Goal: Task Accomplishment & Management: Complete application form

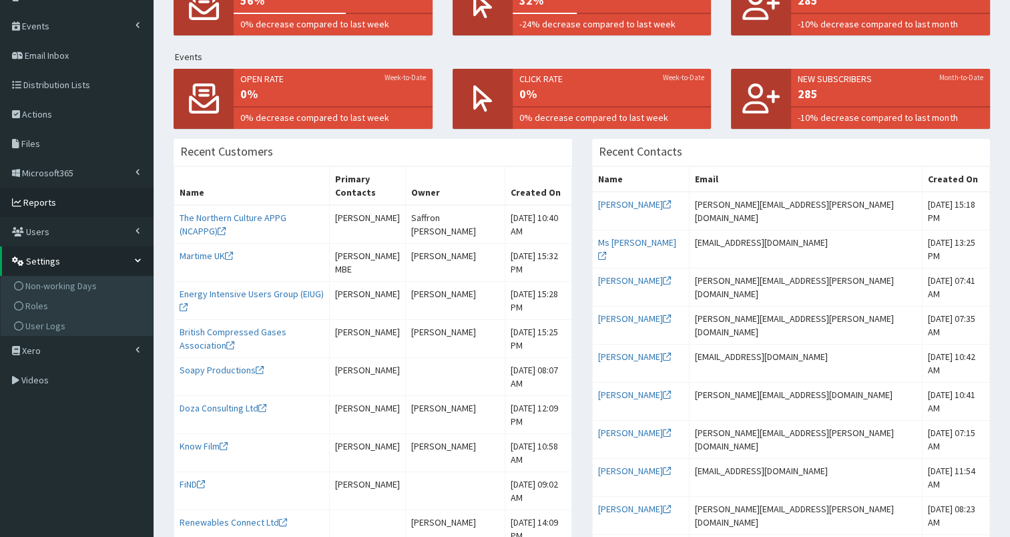
scroll to position [136, 0]
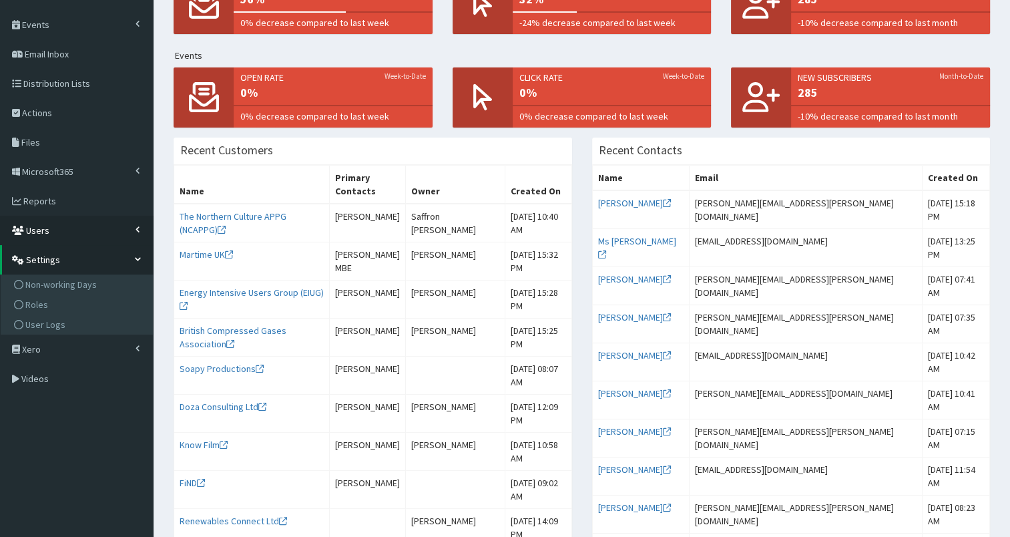
click at [93, 235] on link "Users" at bounding box center [77, 230] width 154 height 29
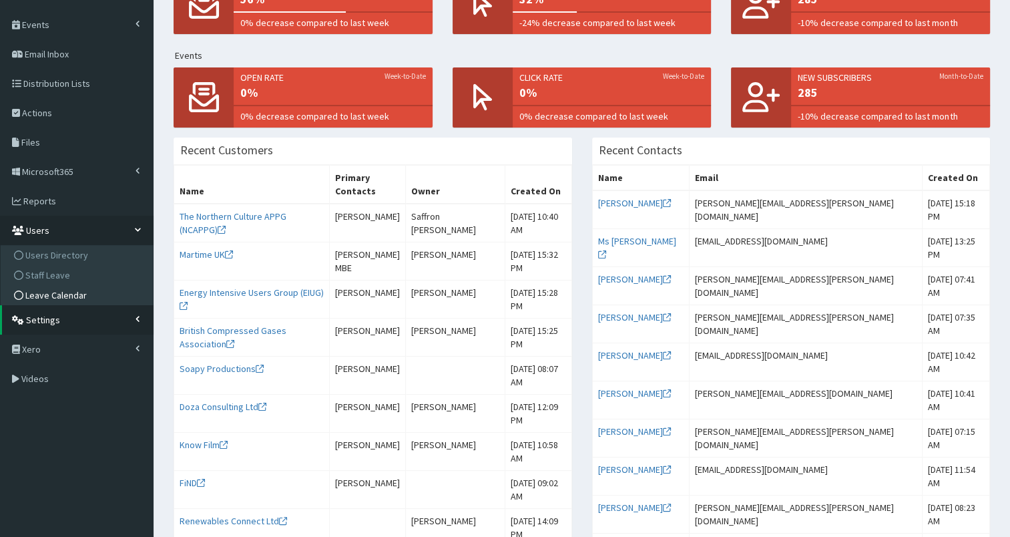
click at [87, 294] on link "Leave Calendar" at bounding box center [78, 295] width 149 height 20
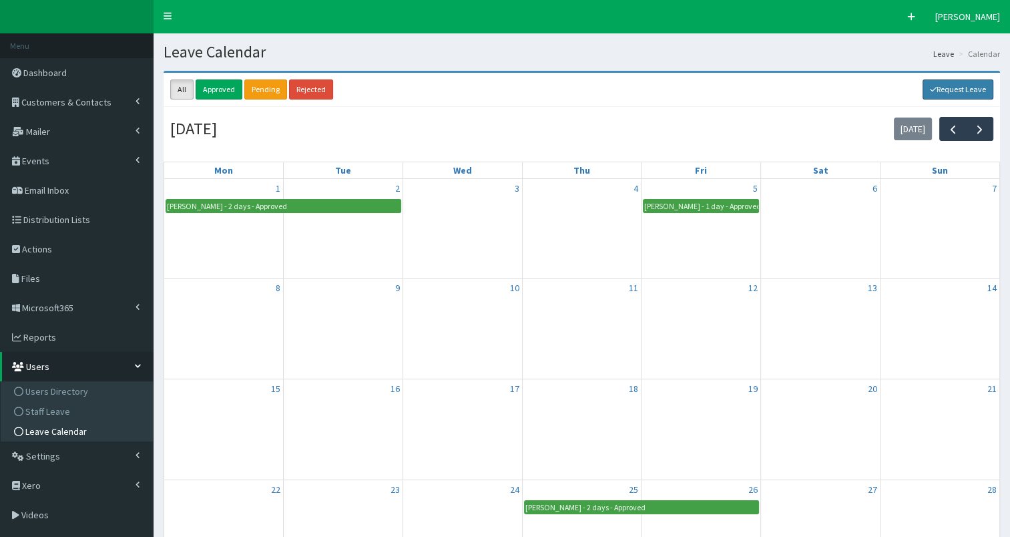
click at [974, 88] on link "Request Leave" at bounding box center [958, 89] width 71 height 20
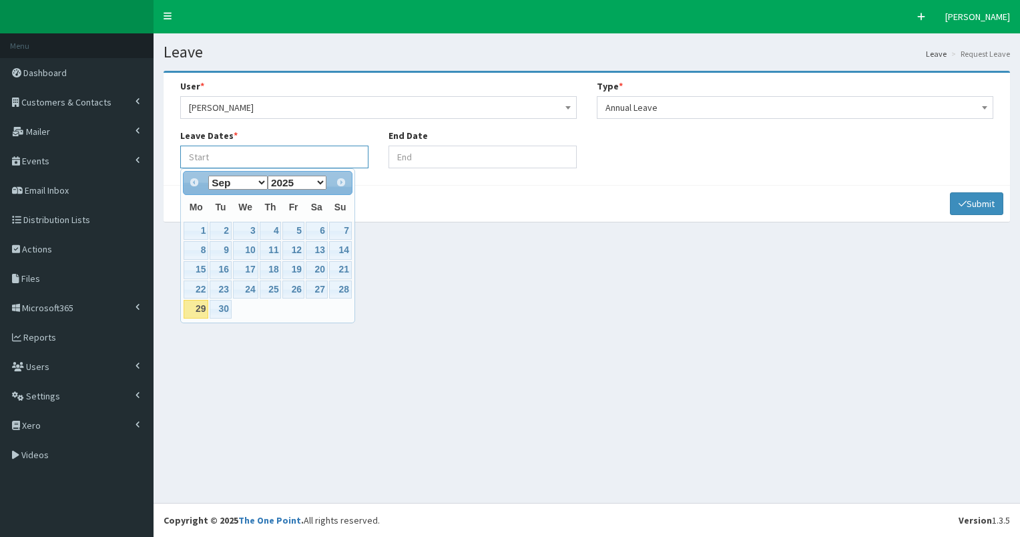
click at [302, 151] on input "Leave Start At" at bounding box center [274, 157] width 188 height 23
click at [188, 198] on th "Mo" at bounding box center [196, 208] width 26 height 26
click at [262, 184] on select "Jan Feb Mar Apr May Jun Jul Aug Sep Oct Nov Dec" at bounding box center [237, 183] width 59 height 14
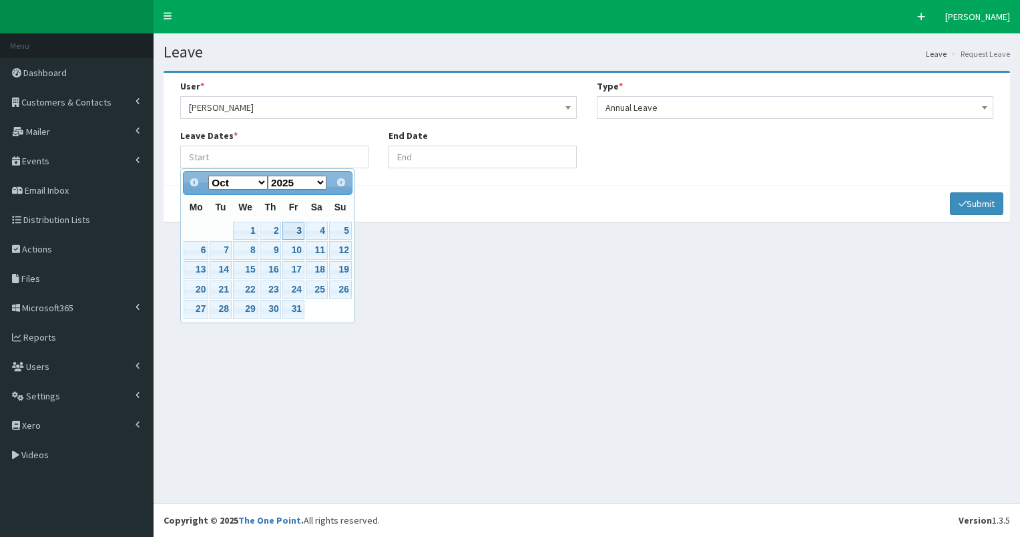
click at [300, 224] on link "3" at bounding box center [292, 231] width 21 height 18
type input "03-10-2025"
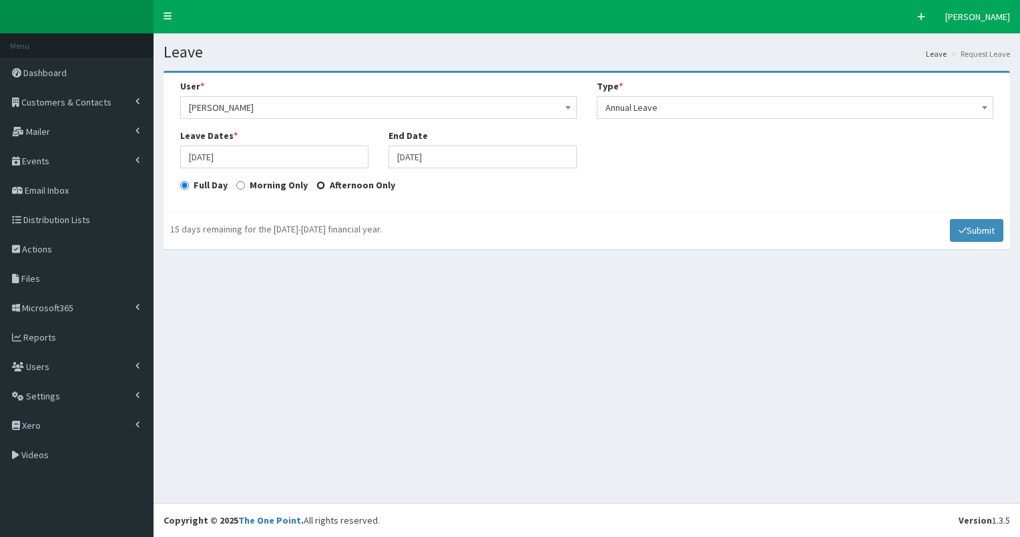
click at [317, 184] on input "Afternoon Only" at bounding box center [321, 185] width 9 height 9
radio input "true"
click at [467, 158] on input "03-10-2025" at bounding box center [483, 157] width 188 height 23
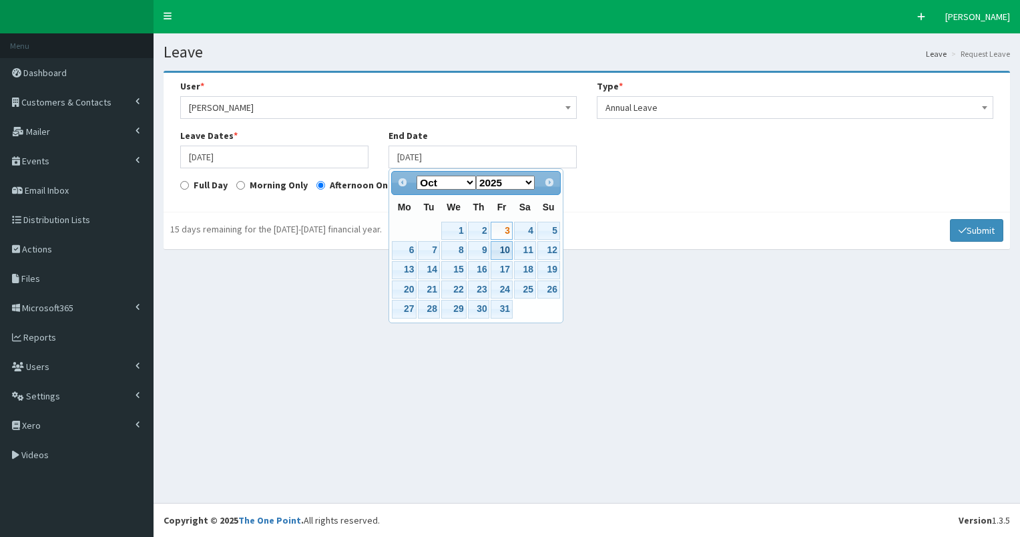
click at [500, 248] on link "10" at bounding box center [501, 250] width 21 height 18
type input "10-10-2025"
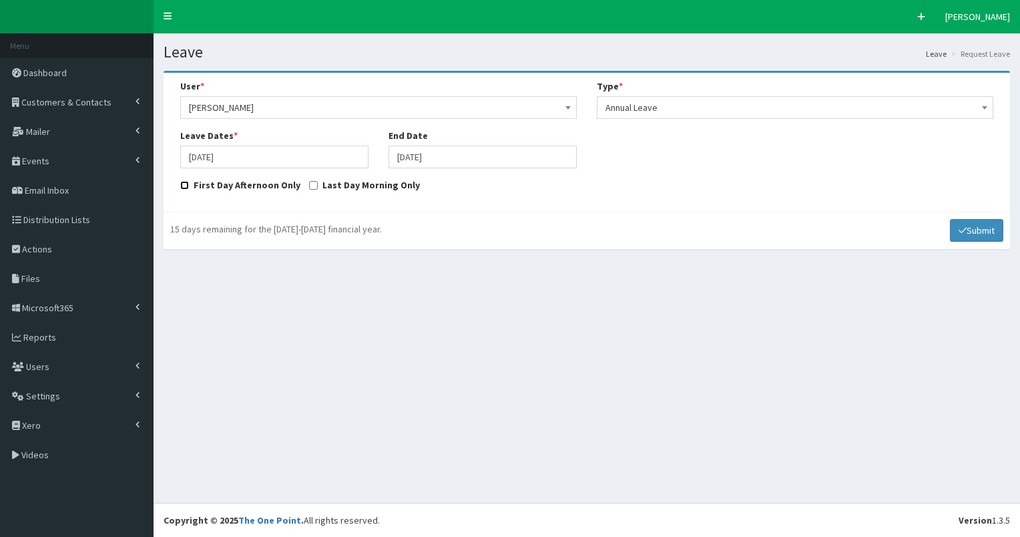
click at [185, 185] on input "First Day Afternoon Only" at bounding box center [184, 185] width 9 height 9
checkbox input "true"
click at [980, 226] on button "Submit" at bounding box center [976, 230] width 53 height 23
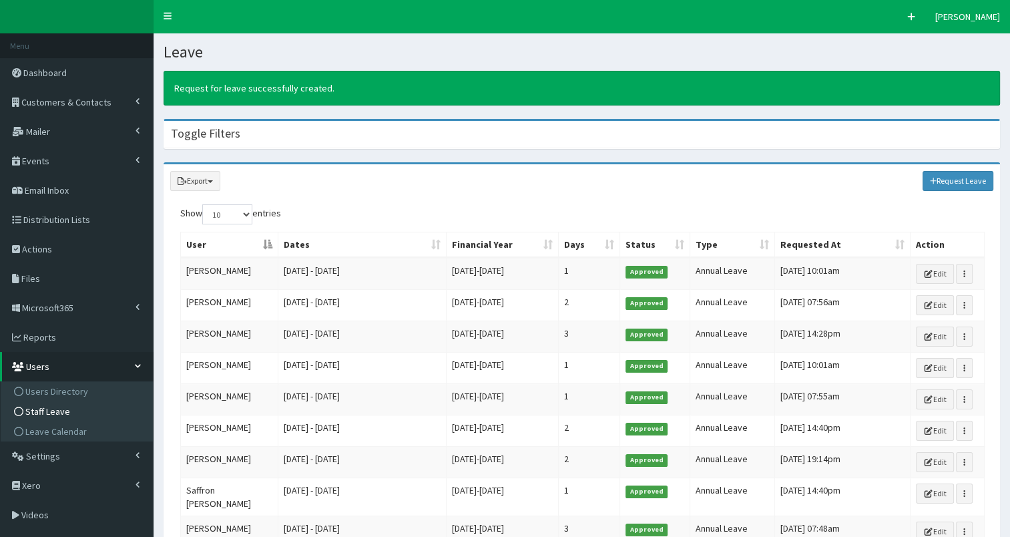
click at [55, 414] on span "Staff Leave" at bounding box center [47, 411] width 45 height 12
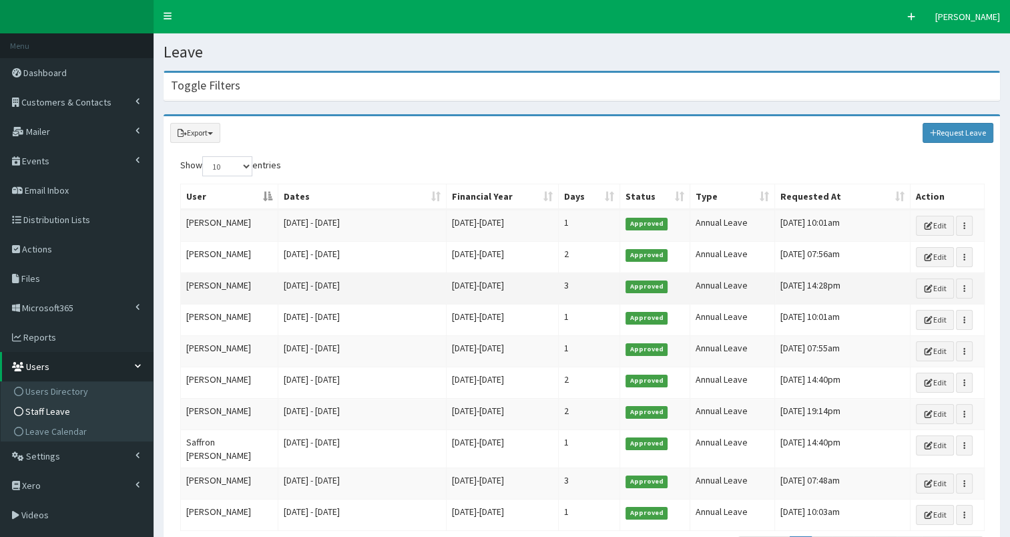
scroll to position [79, 0]
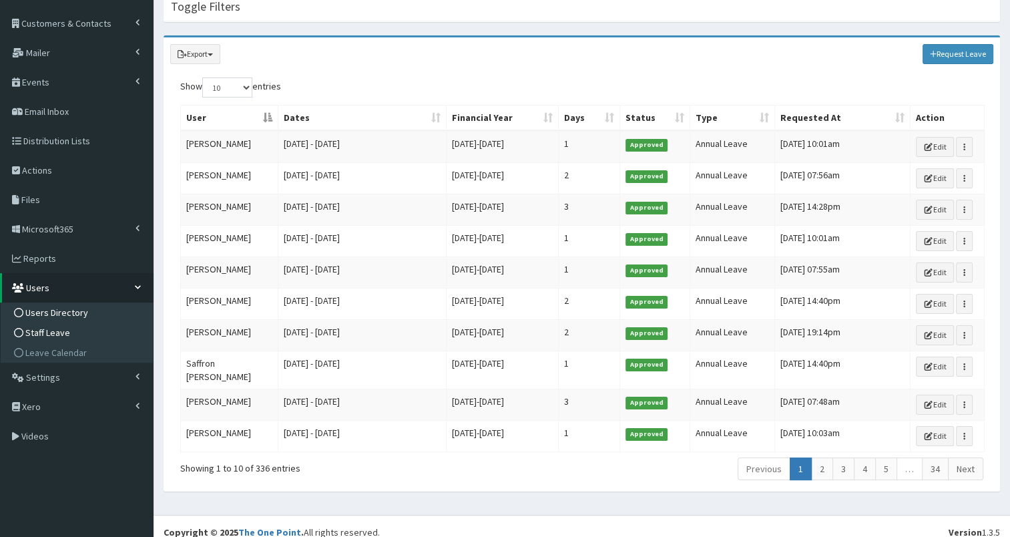
click at [66, 315] on span "Users Directory" at bounding box center [56, 312] width 63 height 12
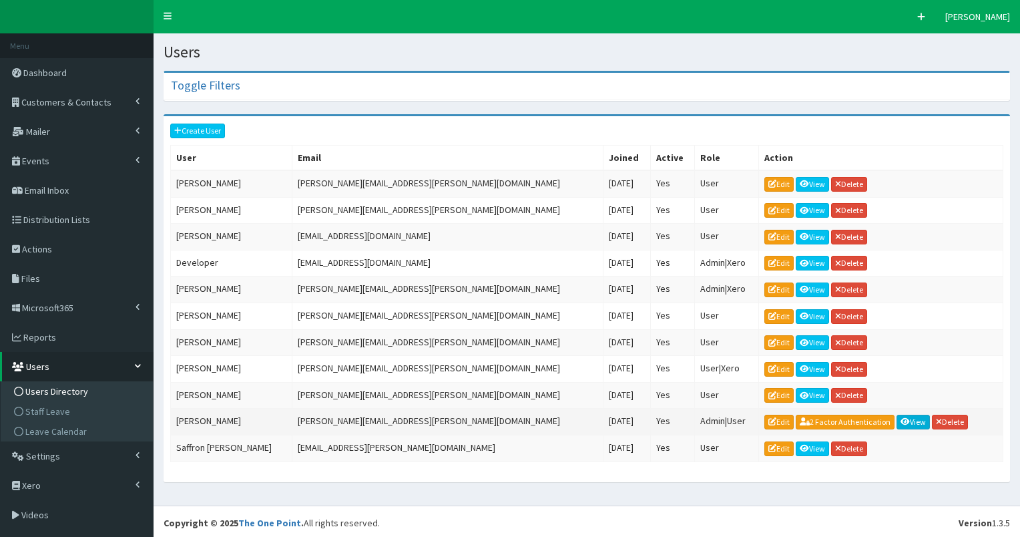
click at [897, 415] on link "View" at bounding box center [913, 422] width 33 height 15
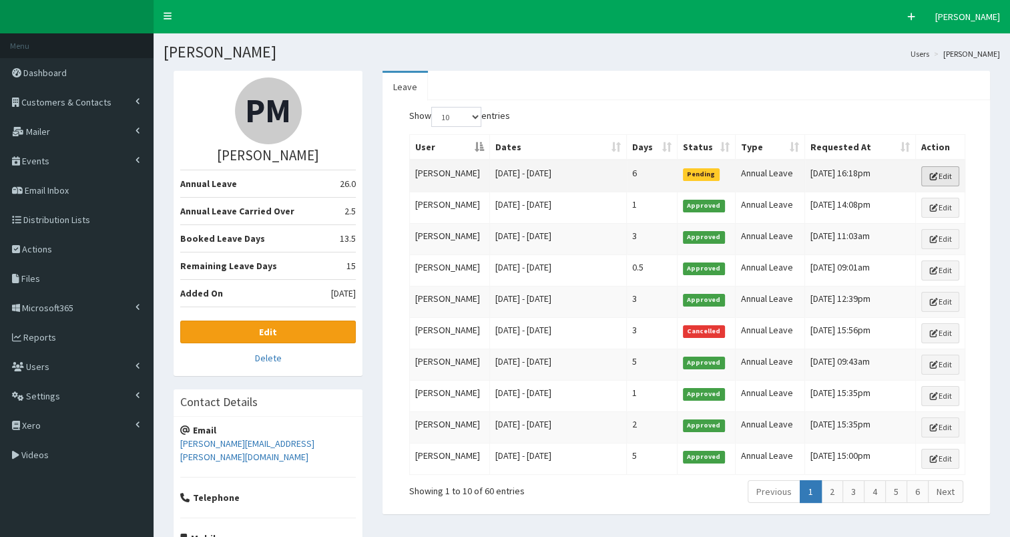
click at [946, 174] on link "Edit" at bounding box center [940, 176] width 38 height 20
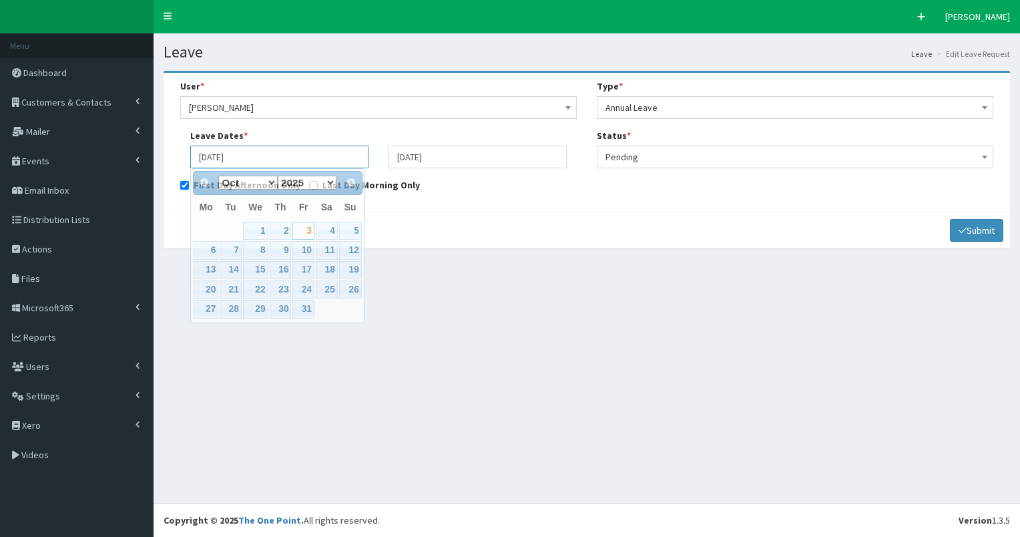
click at [296, 166] on input "03-10-2025" at bounding box center [279, 157] width 178 height 23
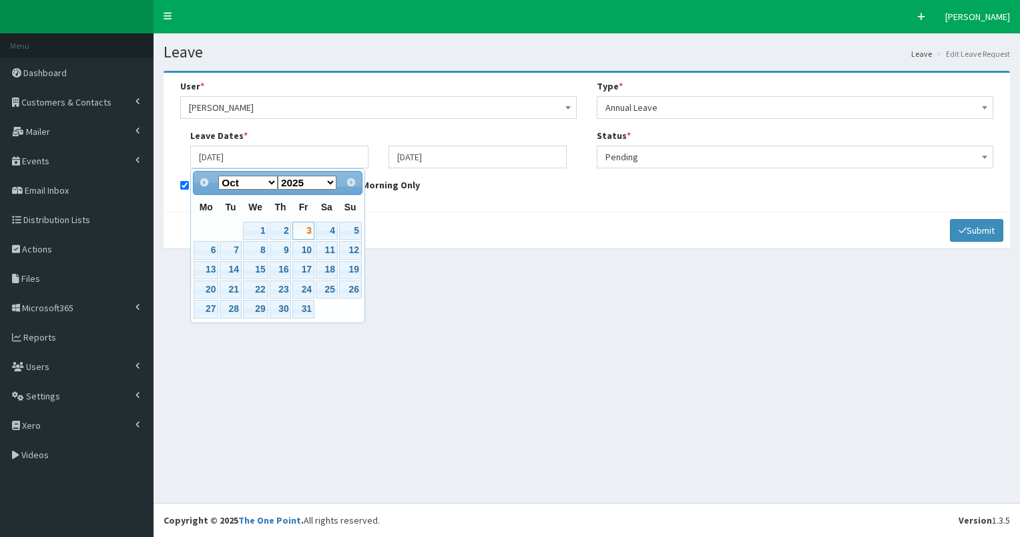
click at [310, 230] on link "3" at bounding box center [302, 231] width 21 height 18
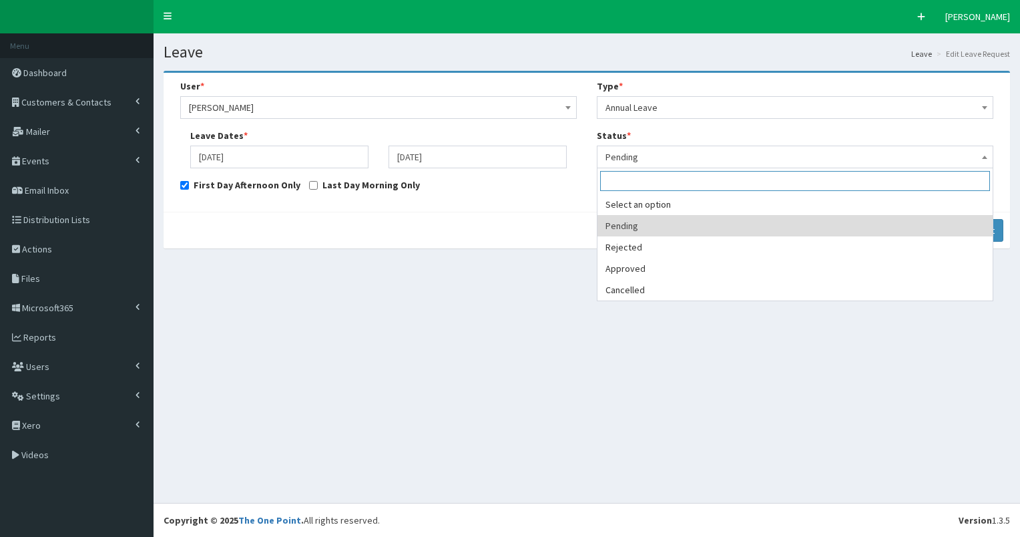
click at [785, 160] on span "Pending" at bounding box center [795, 157] width 379 height 19
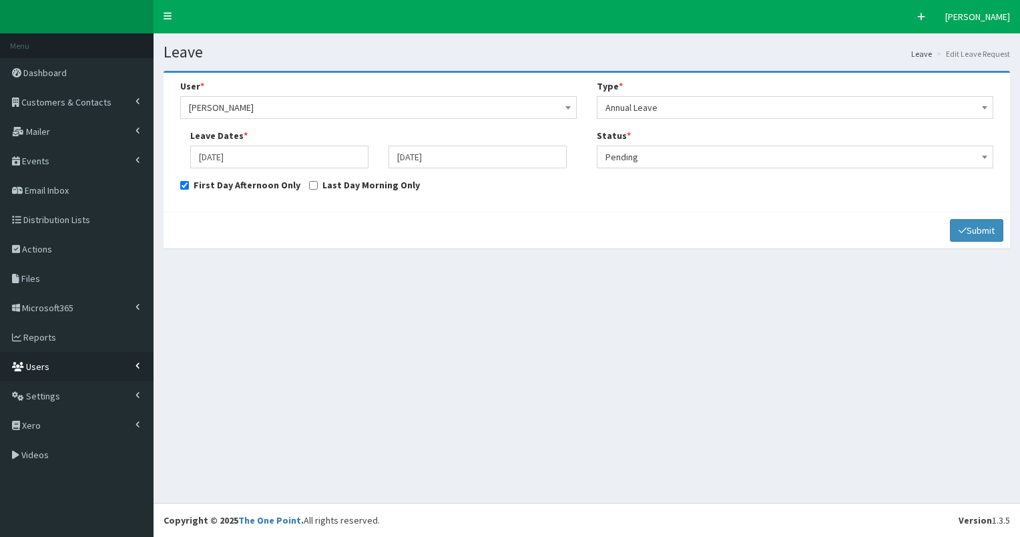
click at [108, 367] on link "Users" at bounding box center [77, 366] width 154 height 29
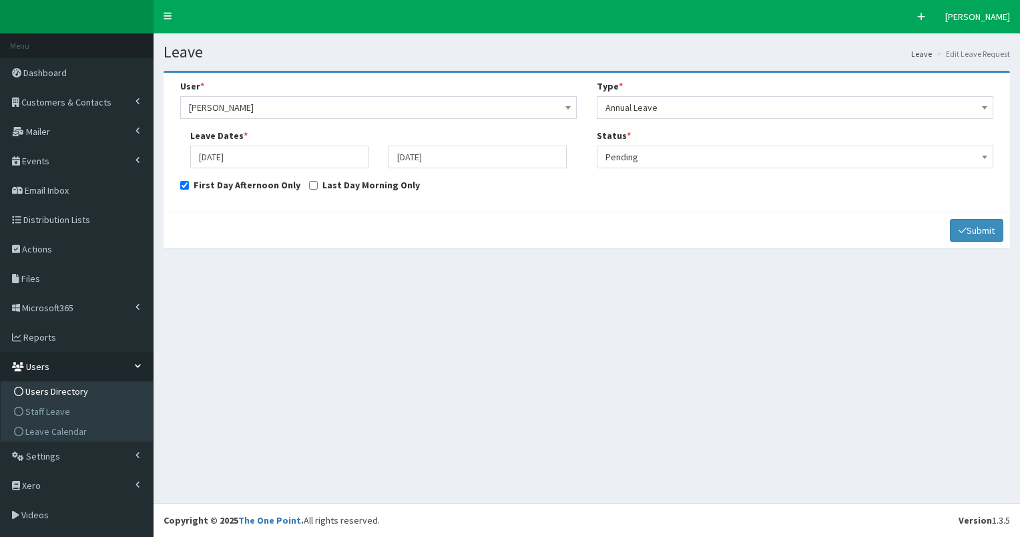
click at [73, 395] on span "Users Directory" at bounding box center [56, 391] width 63 height 12
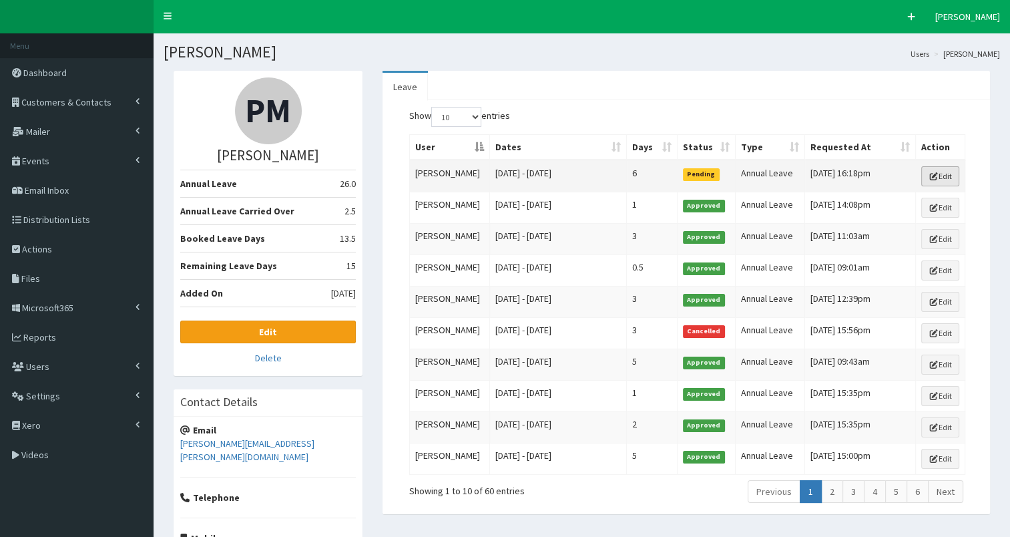
click at [937, 176] on icon at bounding box center [934, 176] width 10 height 8
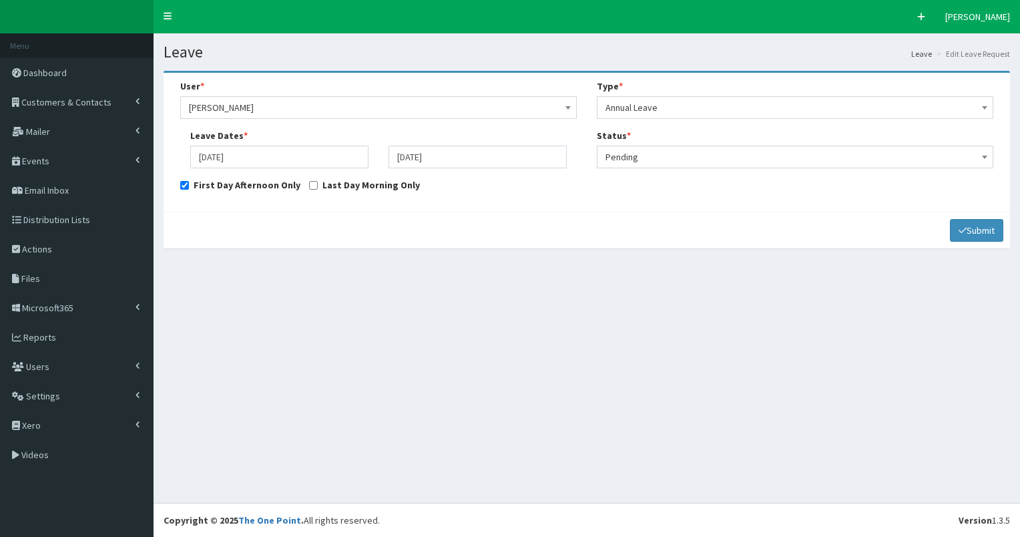
click at [676, 156] on span "Pending" at bounding box center [795, 157] width 379 height 19
click at [422, 280] on div "Leave Leave Edit Leave Request User * Select an option Developer Paige McGowan …" at bounding box center [587, 267] width 867 height 469
click at [481, 158] on input "[DATE]" at bounding box center [478, 157] width 178 height 23
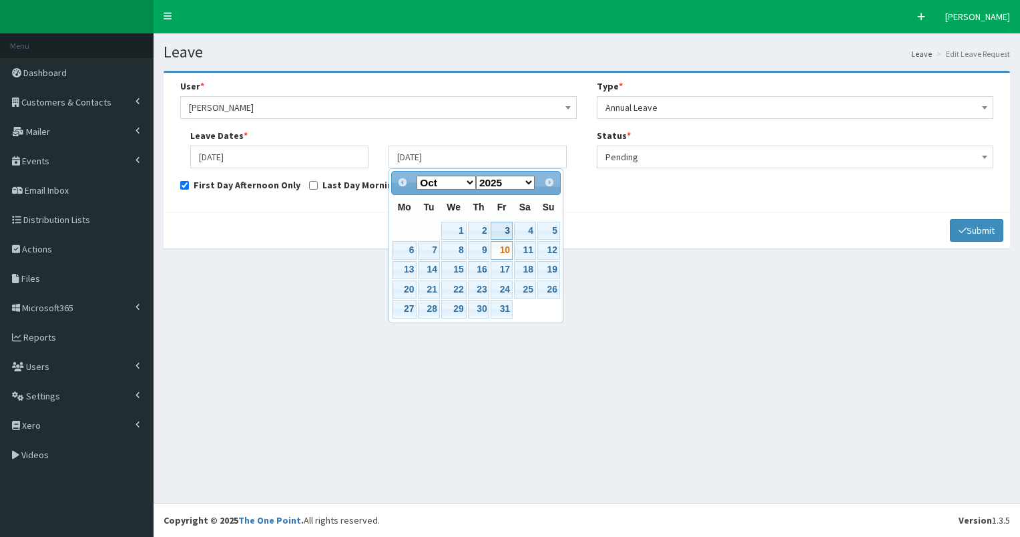
click at [500, 232] on link "3" at bounding box center [501, 231] width 21 height 18
type input "03-10-2025"
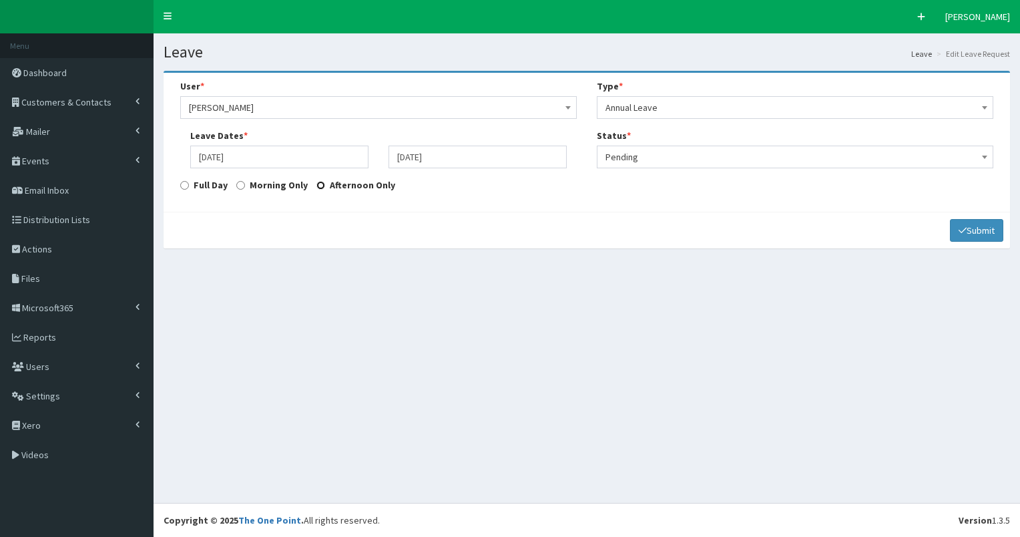
click at [321, 189] on input "Afternoon Only" at bounding box center [321, 185] width 9 height 9
radio input "true"
click at [984, 229] on button "Submit" at bounding box center [976, 230] width 53 height 23
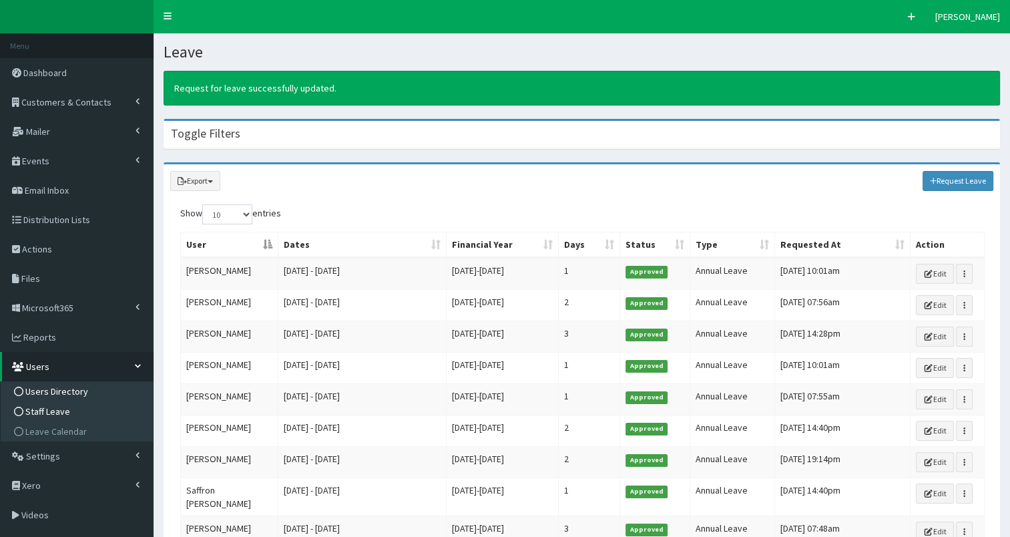
click at [98, 389] on link "Users Directory" at bounding box center [78, 391] width 149 height 20
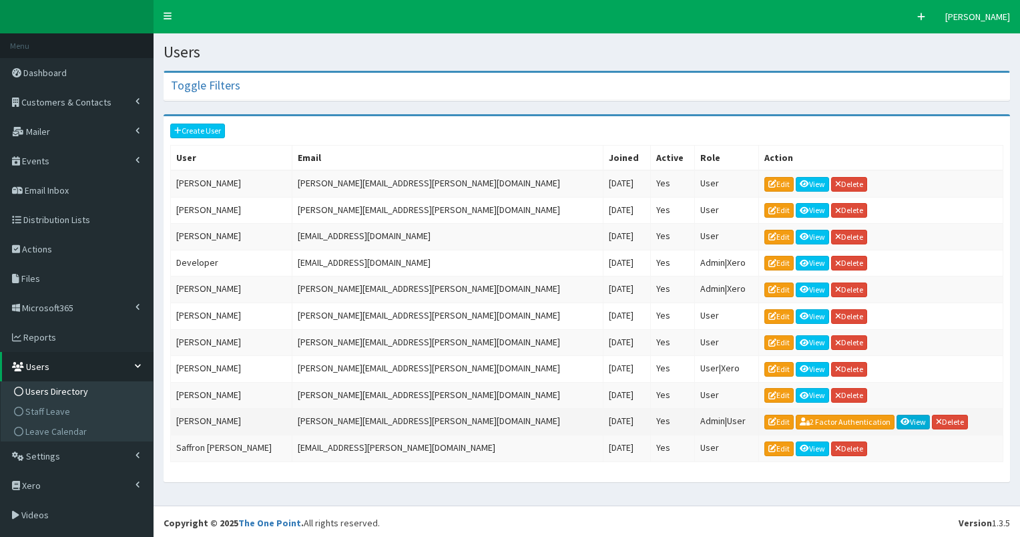
click at [897, 415] on link "View" at bounding box center [913, 422] width 33 height 15
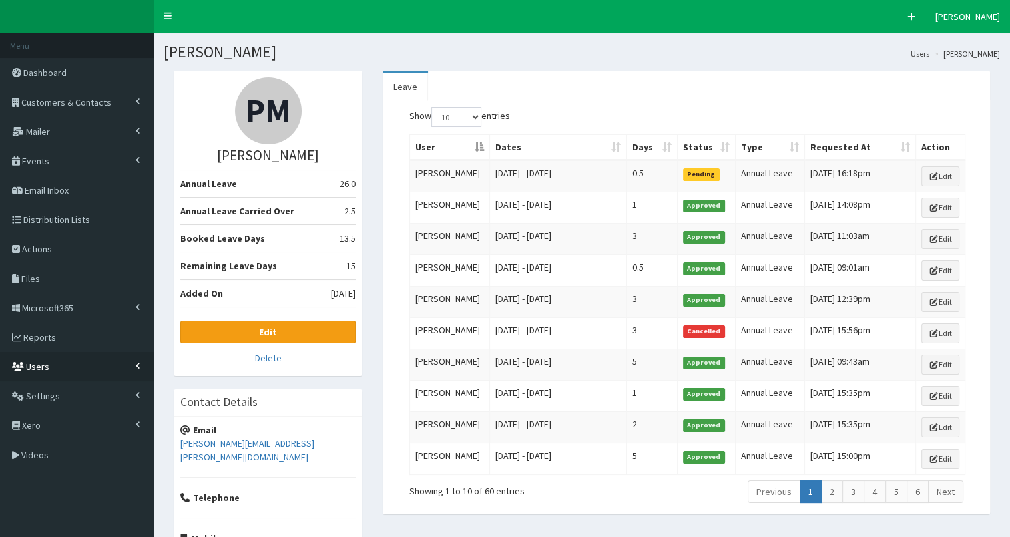
click at [115, 366] on link "Users" at bounding box center [77, 366] width 154 height 29
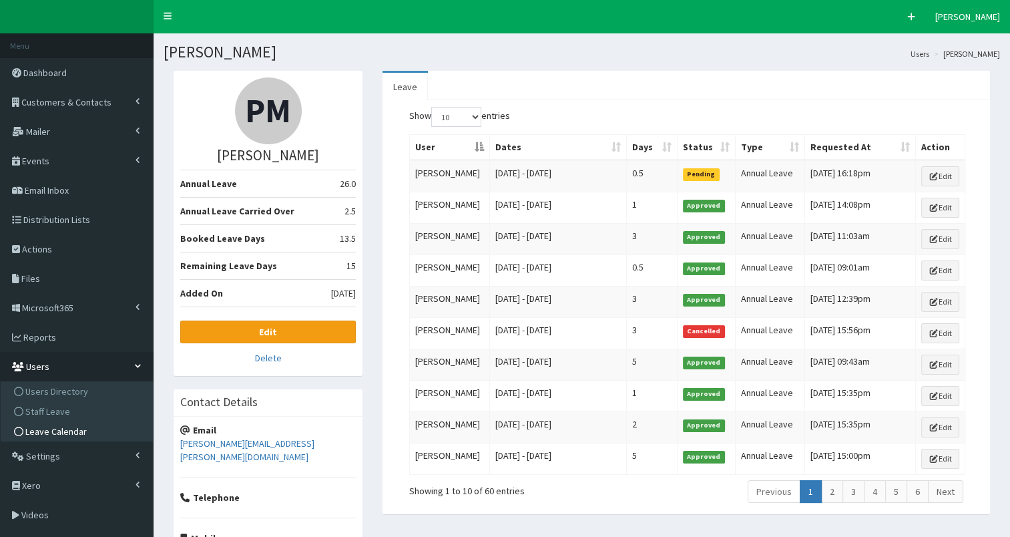
click at [60, 435] on span "Leave Calendar" at bounding box center [55, 431] width 61 height 12
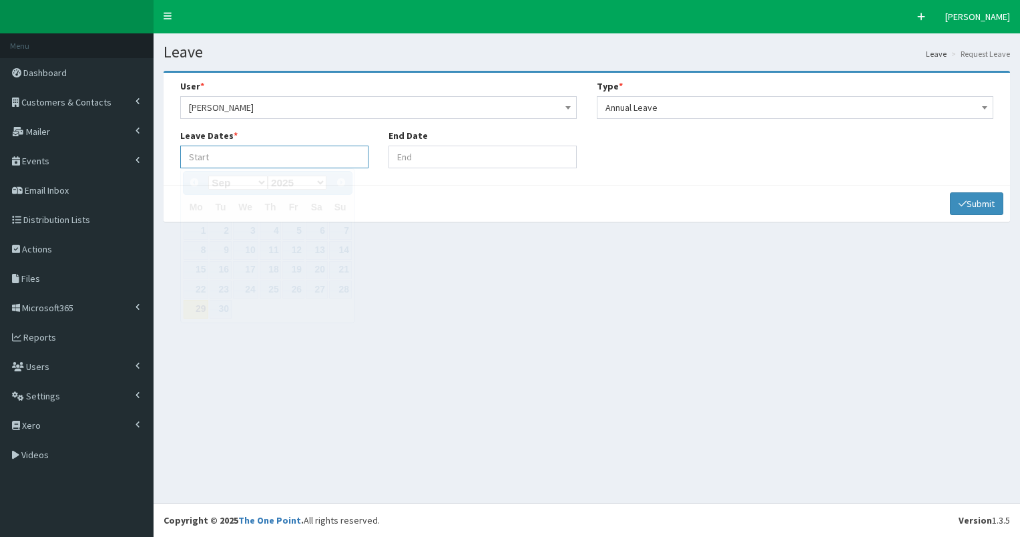
click at [278, 166] on input "Leave Start At" at bounding box center [274, 157] width 188 height 23
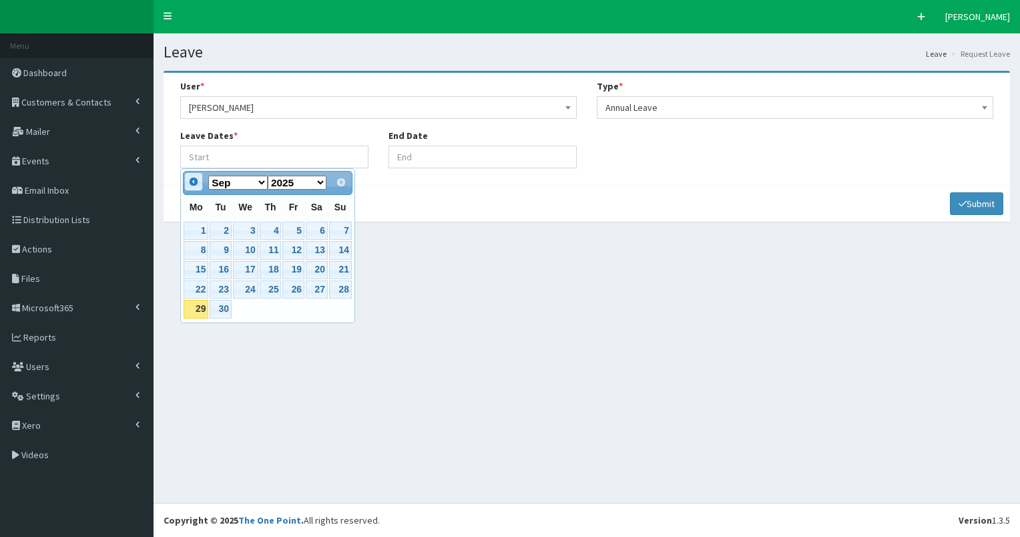
click at [198, 189] on link "Prev" at bounding box center [193, 181] width 19 height 19
click at [339, 181] on span "Next" at bounding box center [342, 181] width 11 height 11
click at [200, 249] on link "6" at bounding box center [196, 250] width 25 height 18
type input "06-10-2025"
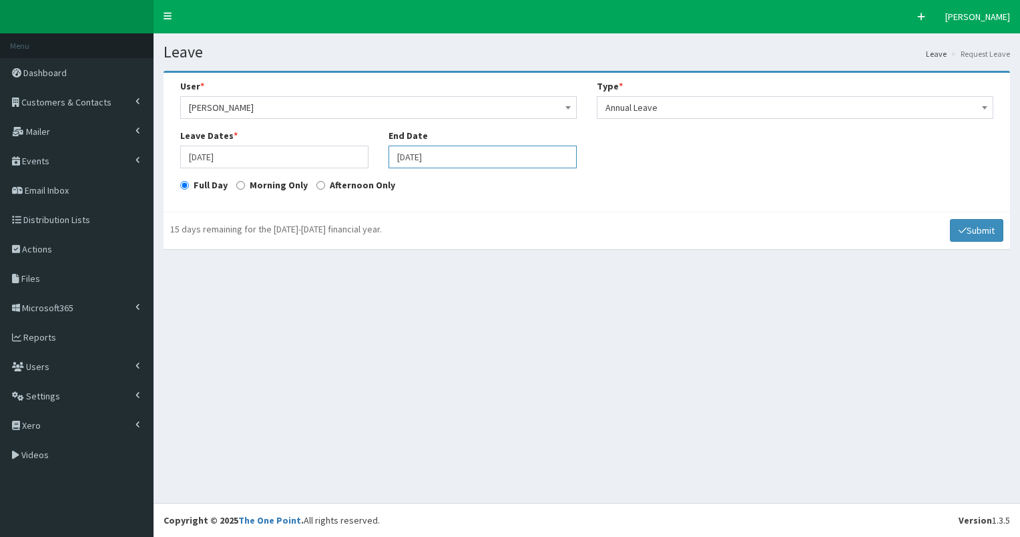
click at [470, 158] on input "06-10-2025" at bounding box center [483, 157] width 188 height 23
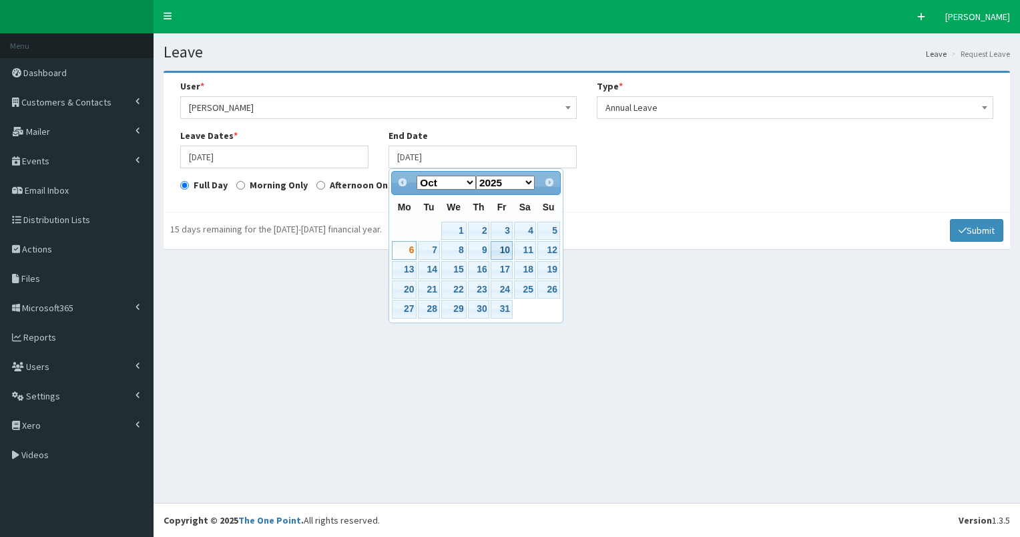
click at [499, 247] on link "10" at bounding box center [501, 250] width 21 height 18
type input "10-10-2025"
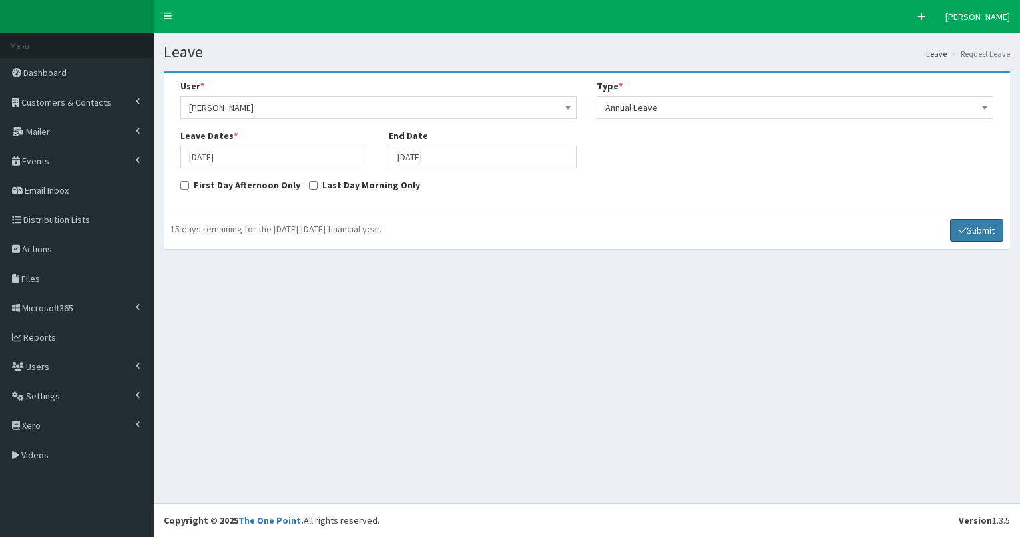
click at [966, 225] on button "Submit" at bounding box center [976, 230] width 53 height 23
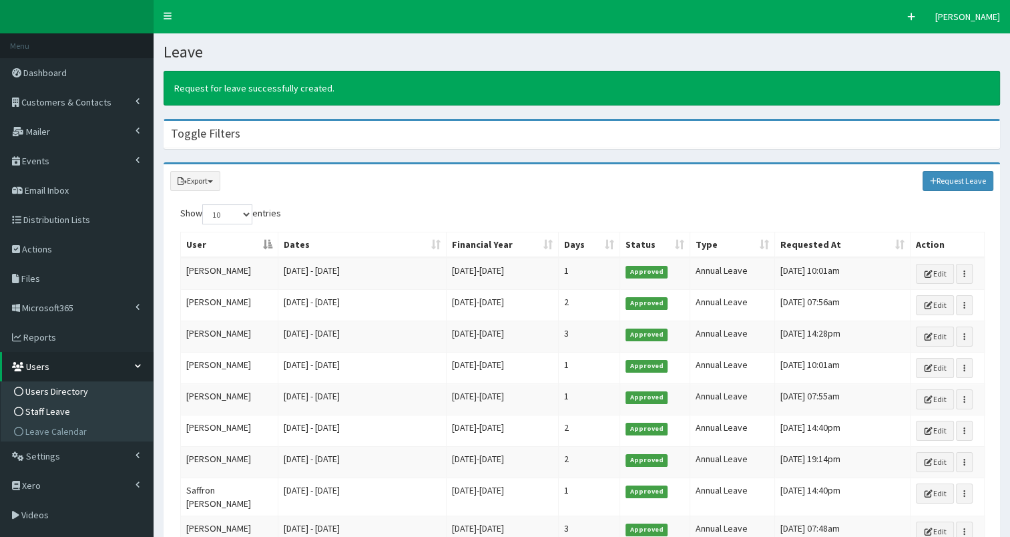
click at [78, 387] on span "Users Directory" at bounding box center [56, 391] width 63 height 12
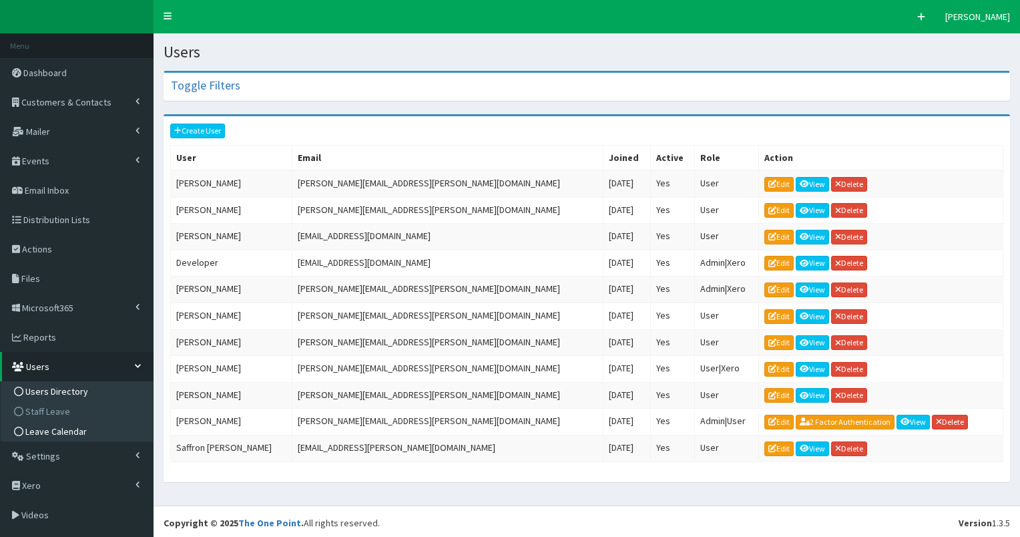
click at [51, 435] on span "Leave Calendar" at bounding box center [55, 431] width 61 height 12
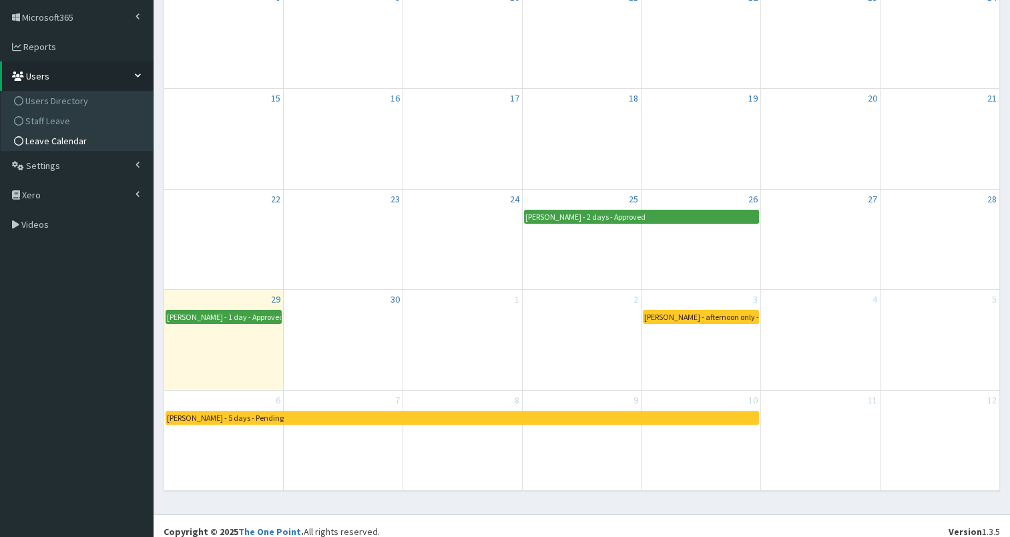
scroll to position [300, 0]
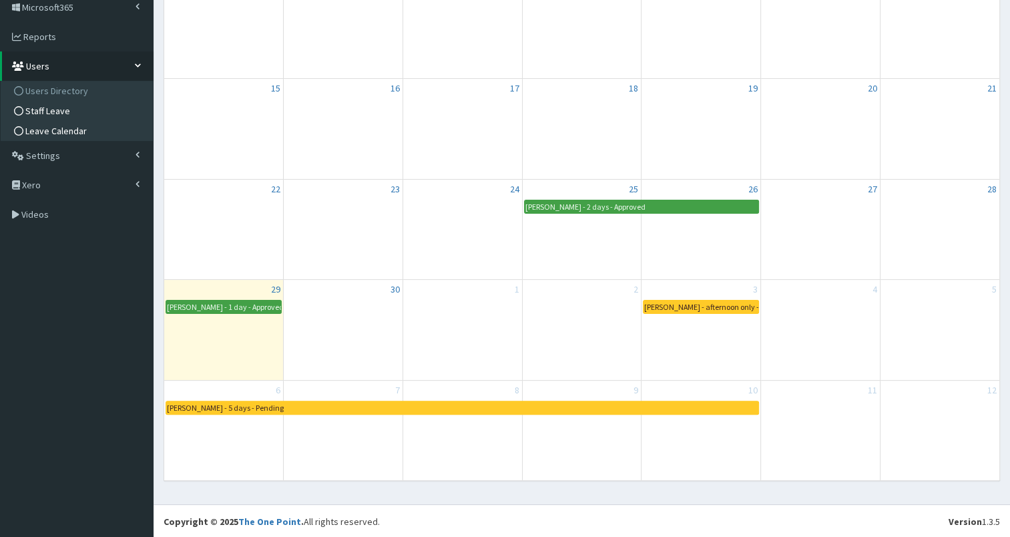
click at [57, 109] on span "Staff Leave" at bounding box center [47, 111] width 45 height 12
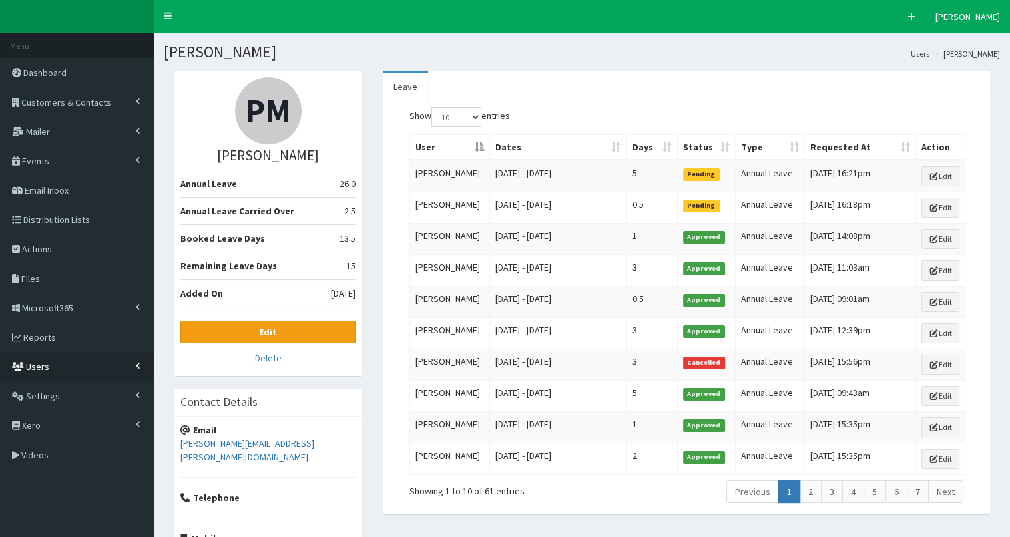
click at [77, 368] on link "Users" at bounding box center [77, 366] width 154 height 29
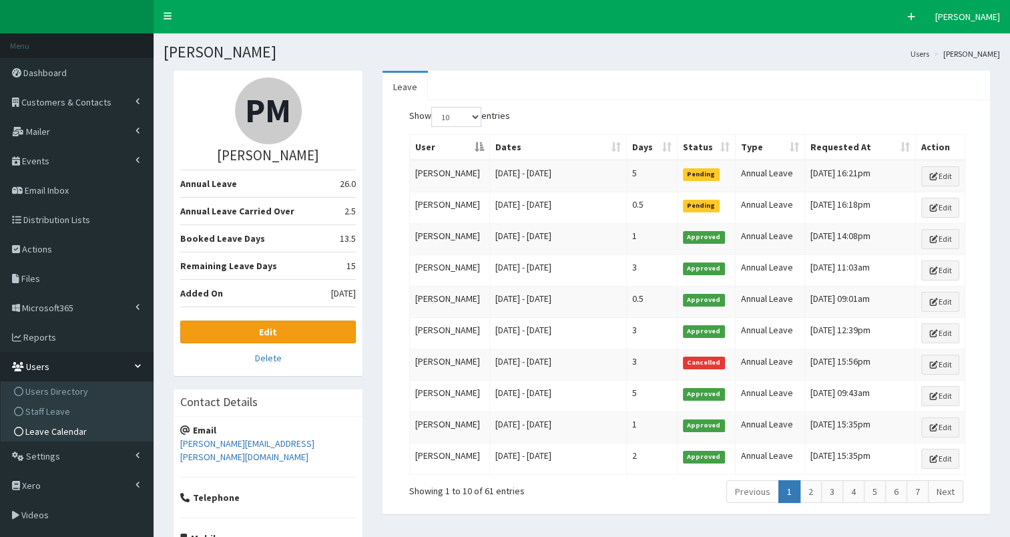
click at [61, 435] on span "Leave Calendar" at bounding box center [55, 431] width 61 height 12
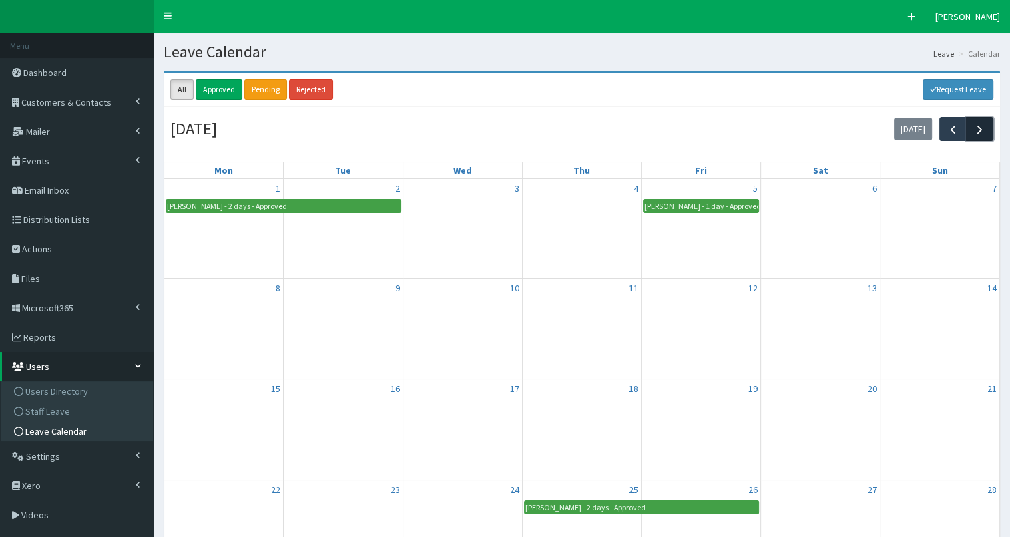
click at [986, 128] on span "button" at bounding box center [980, 129] width 14 height 14
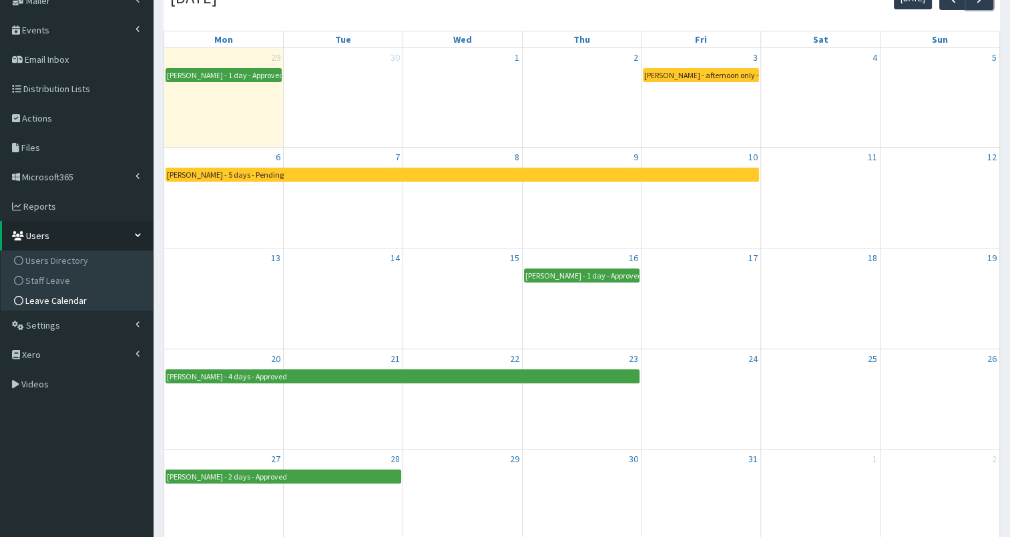
scroll to position [73, 0]
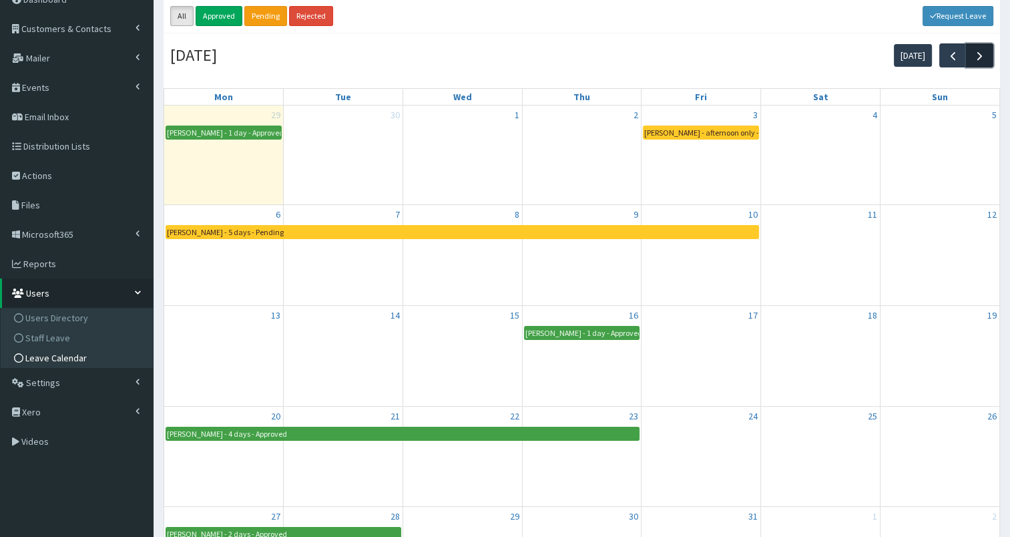
click at [982, 59] on span "button" at bounding box center [980, 56] width 14 height 14
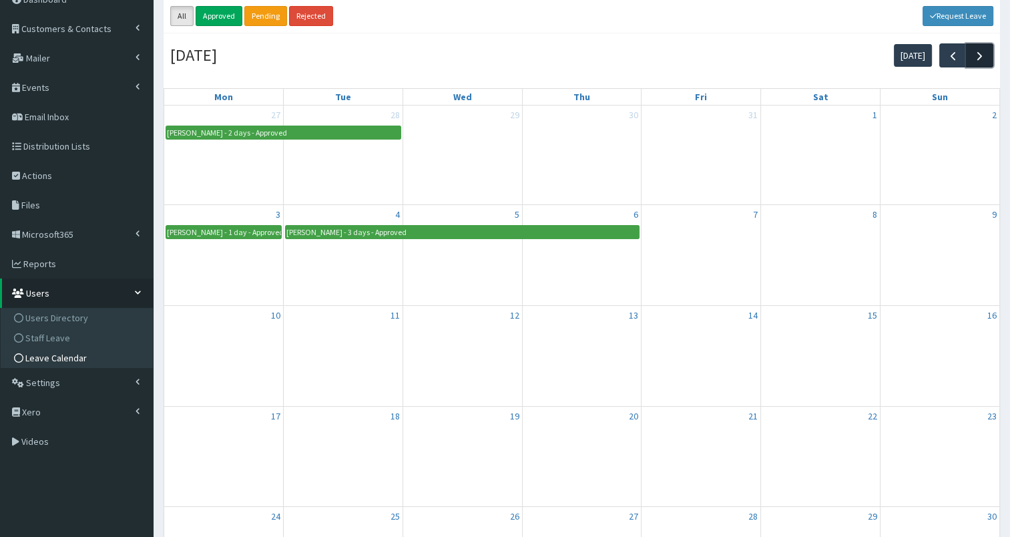
click at [982, 59] on span "button" at bounding box center [980, 56] width 14 height 14
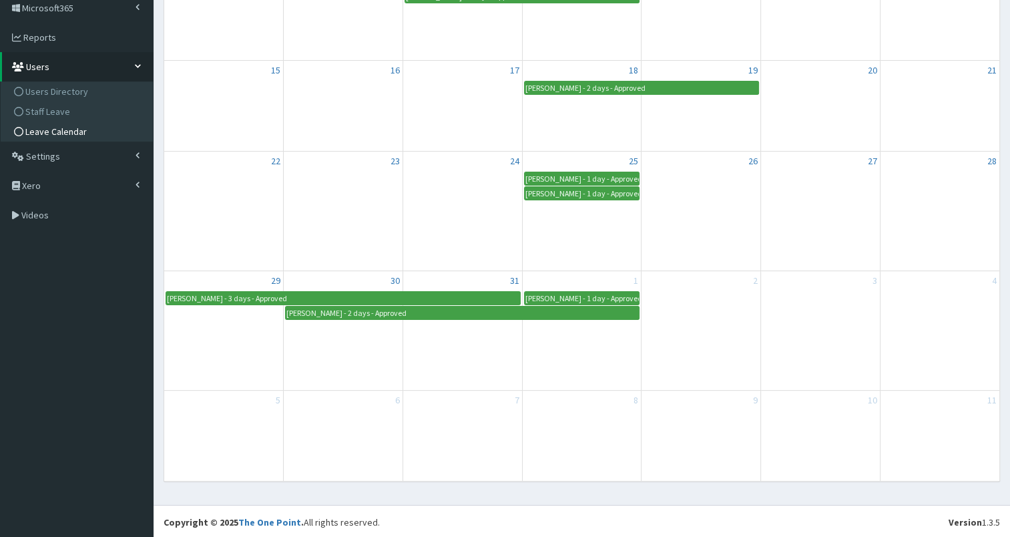
scroll to position [300, 0]
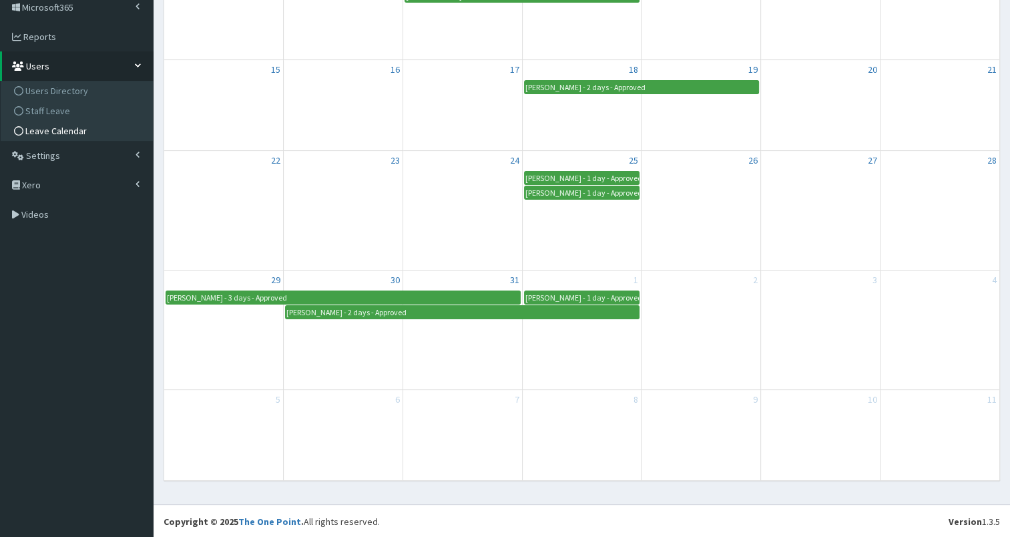
click at [51, 130] on span "Leave Calendar" at bounding box center [55, 131] width 61 height 12
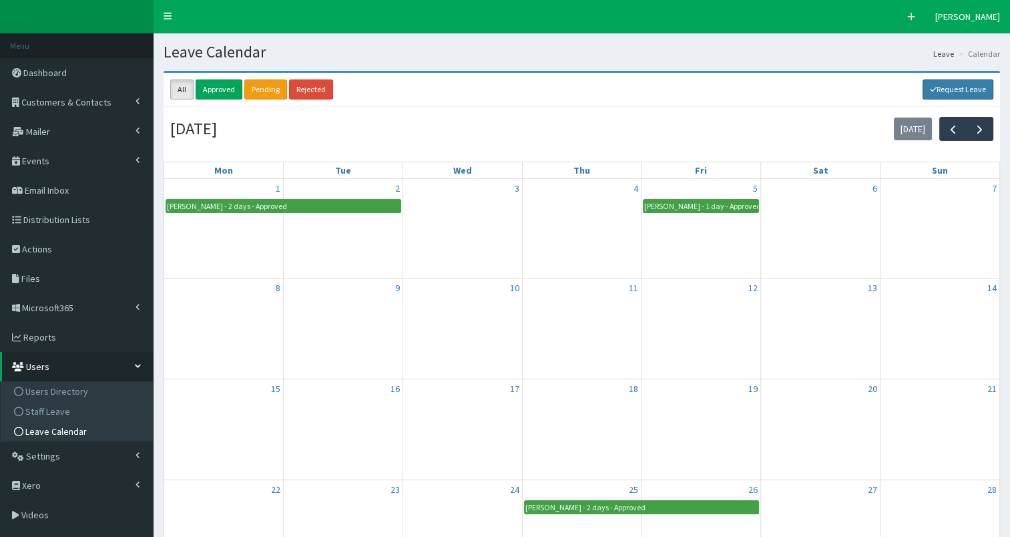
click at [953, 93] on link "Request Leave" at bounding box center [958, 89] width 71 height 20
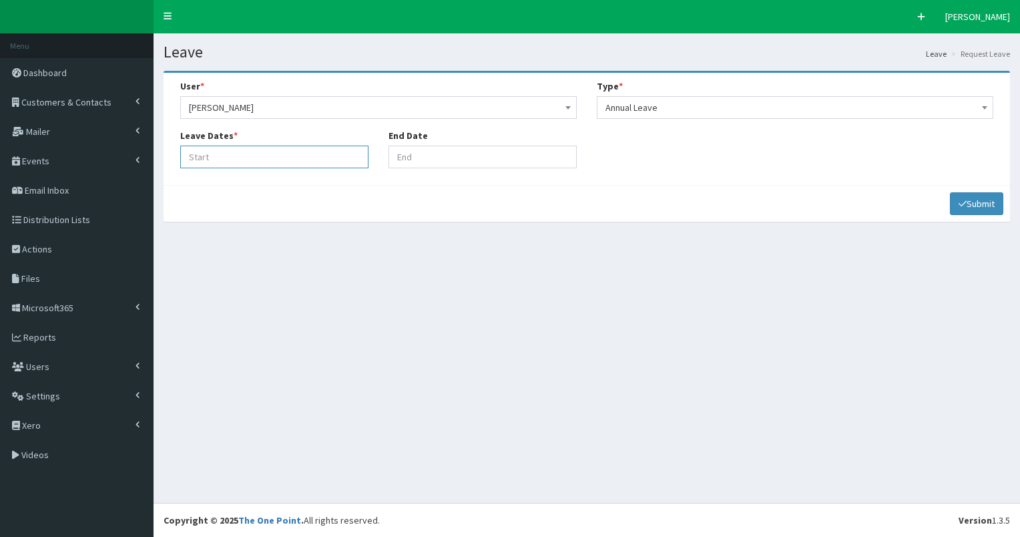
click at [304, 157] on input "Leave Start At" at bounding box center [274, 157] width 188 height 23
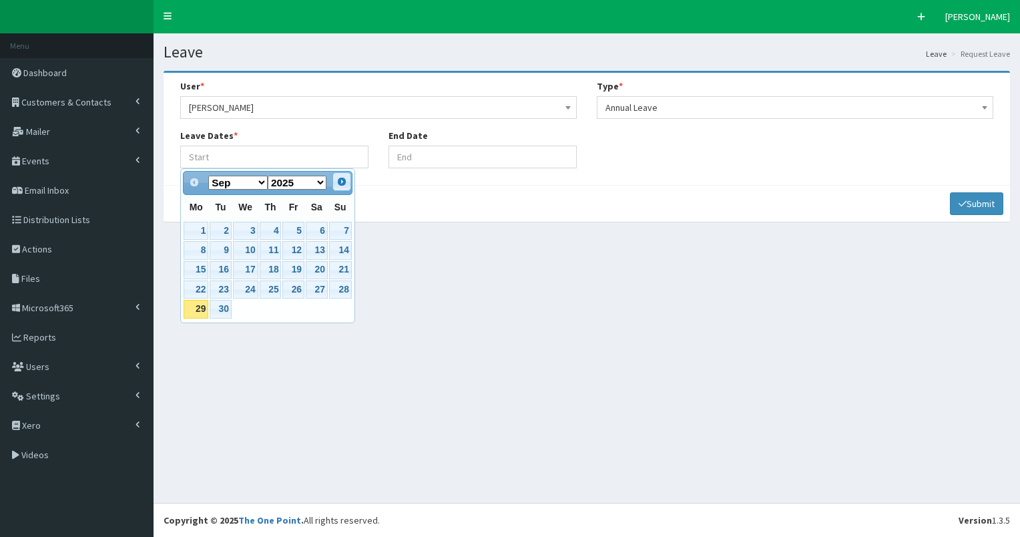
click at [341, 187] on link "Next" at bounding box center [342, 181] width 19 height 19
click at [298, 270] on link "19" at bounding box center [292, 270] width 21 height 18
type input "[DATE]"
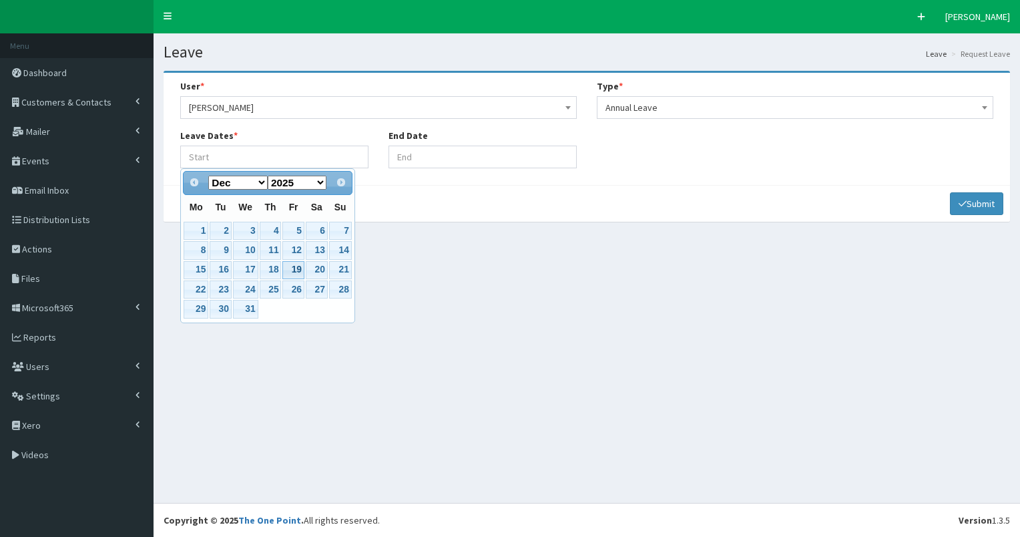
type input "[DATE]"
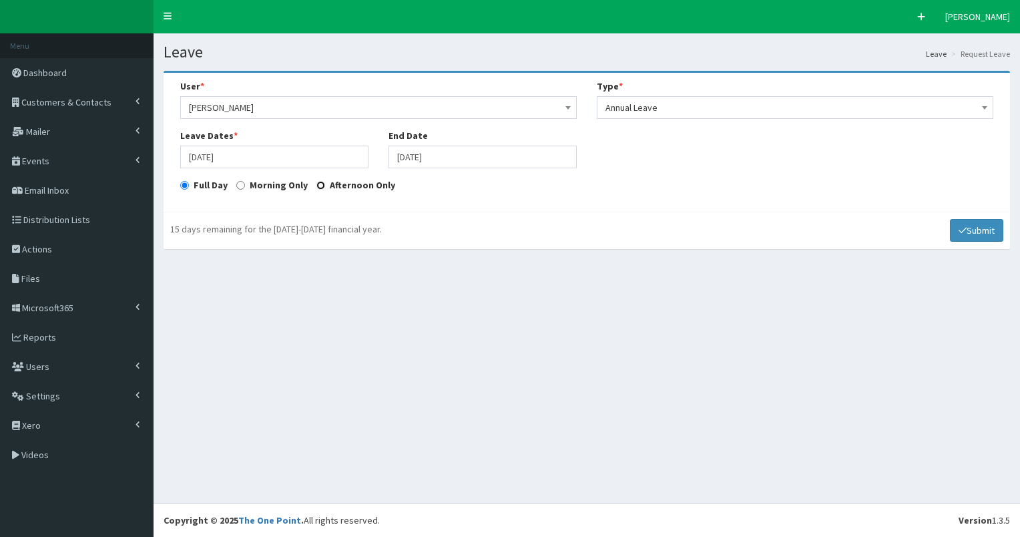
click at [317, 184] on input "Afternoon Only" at bounding box center [321, 185] width 9 height 9
radio input "true"
click at [988, 231] on button "Submit" at bounding box center [976, 230] width 53 height 23
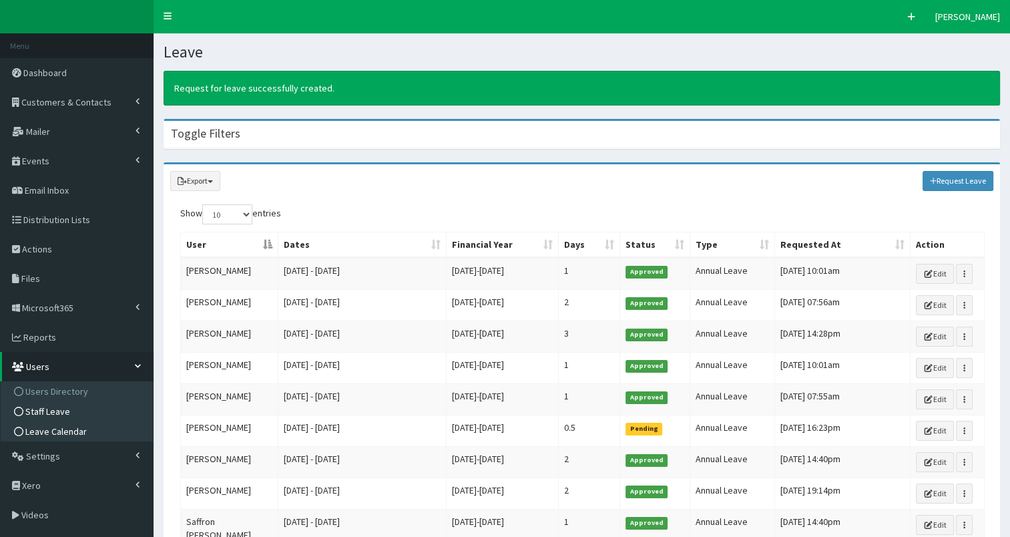
click at [56, 433] on span "Leave Calendar" at bounding box center [55, 431] width 61 height 12
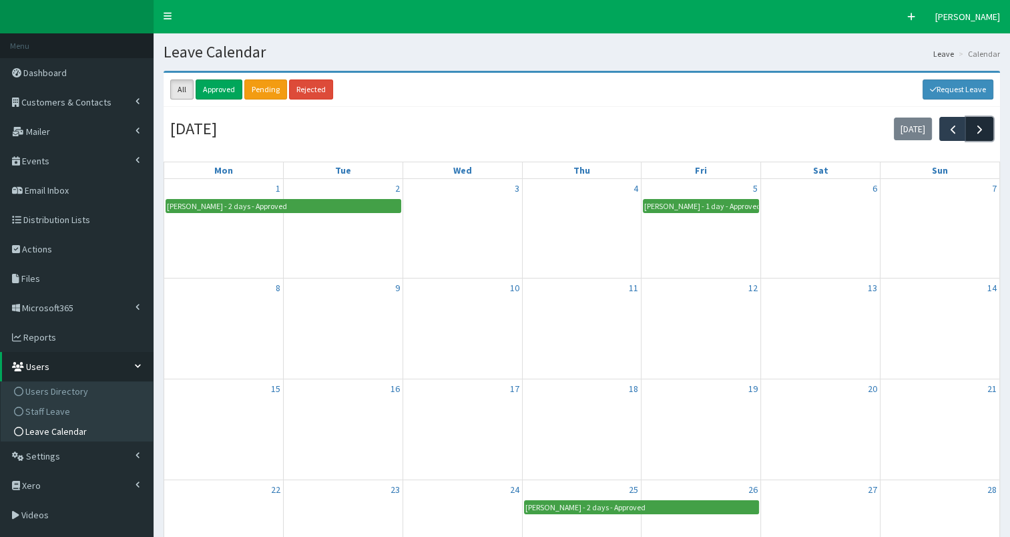
click at [988, 127] on button "button" at bounding box center [979, 128] width 27 height 23
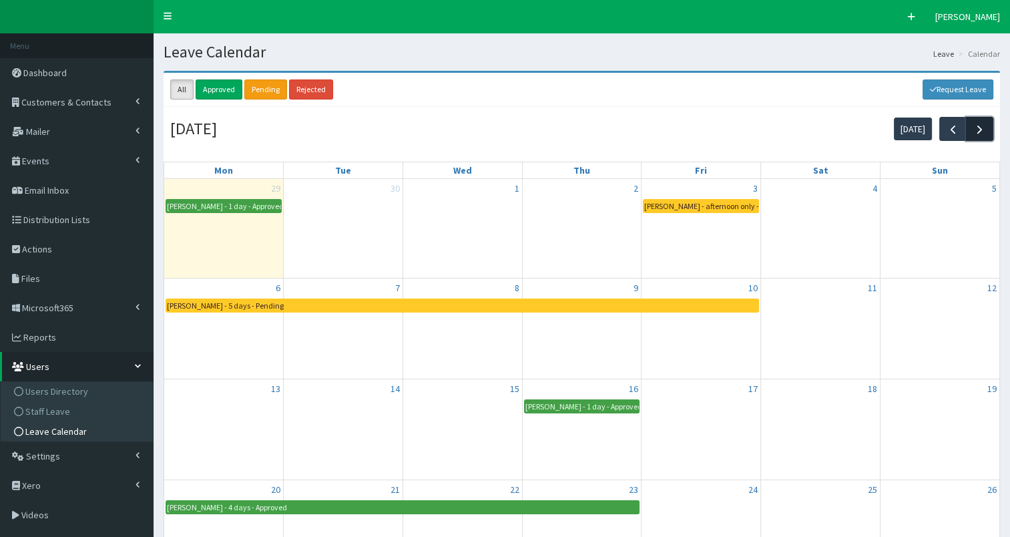
click at [985, 134] on span "button" at bounding box center [980, 129] width 14 height 14
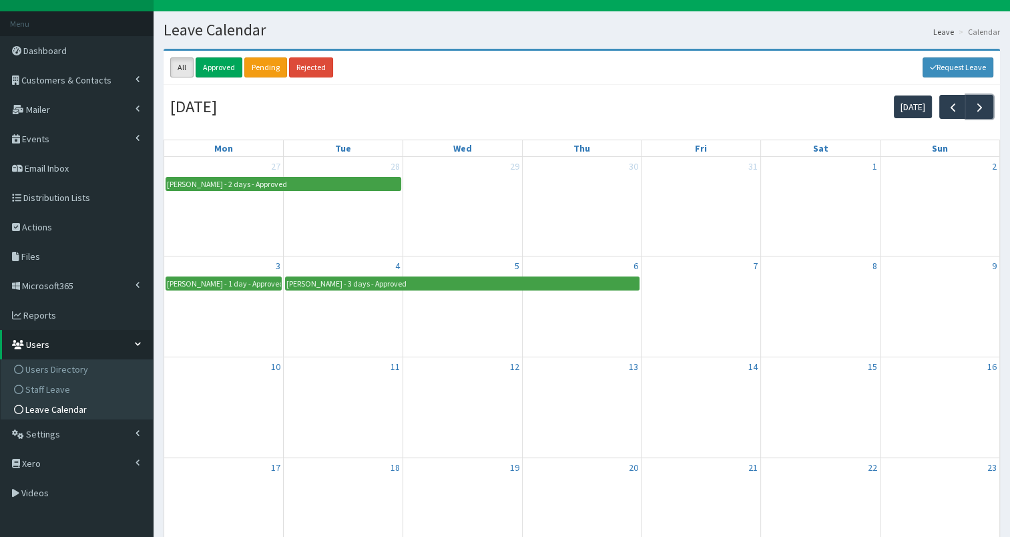
scroll to position [21, 0]
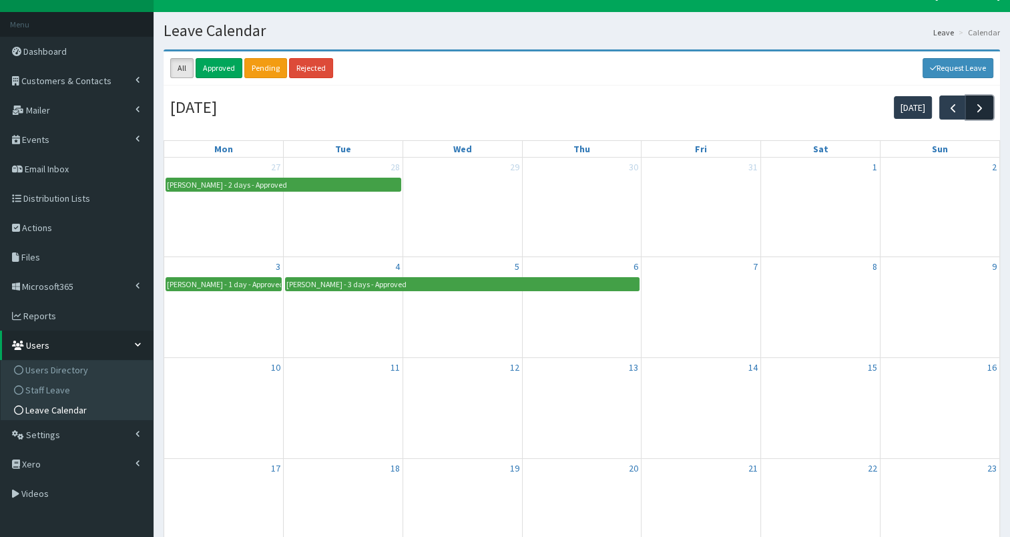
click at [980, 101] on span "button" at bounding box center [980, 108] width 14 height 14
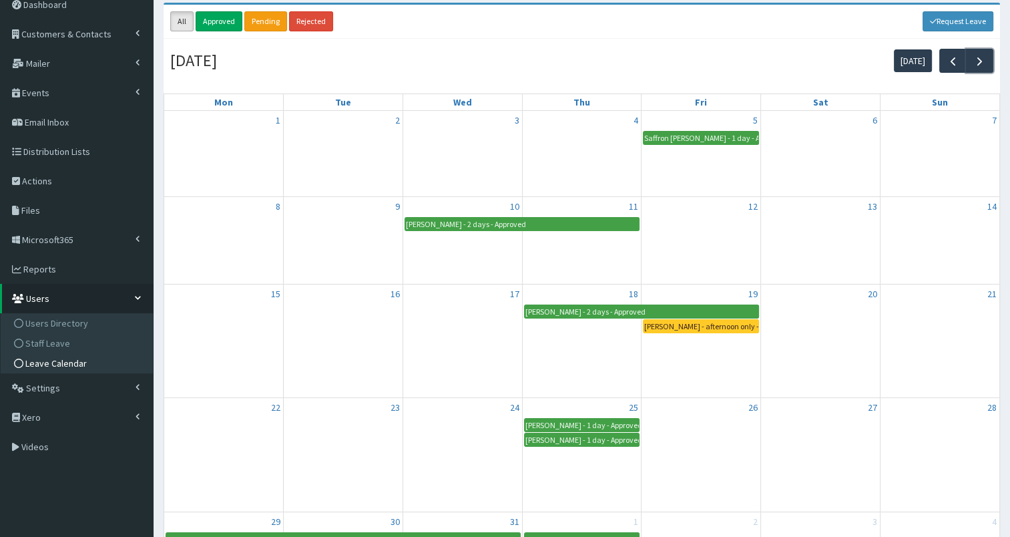
scroll to position [65, 0]
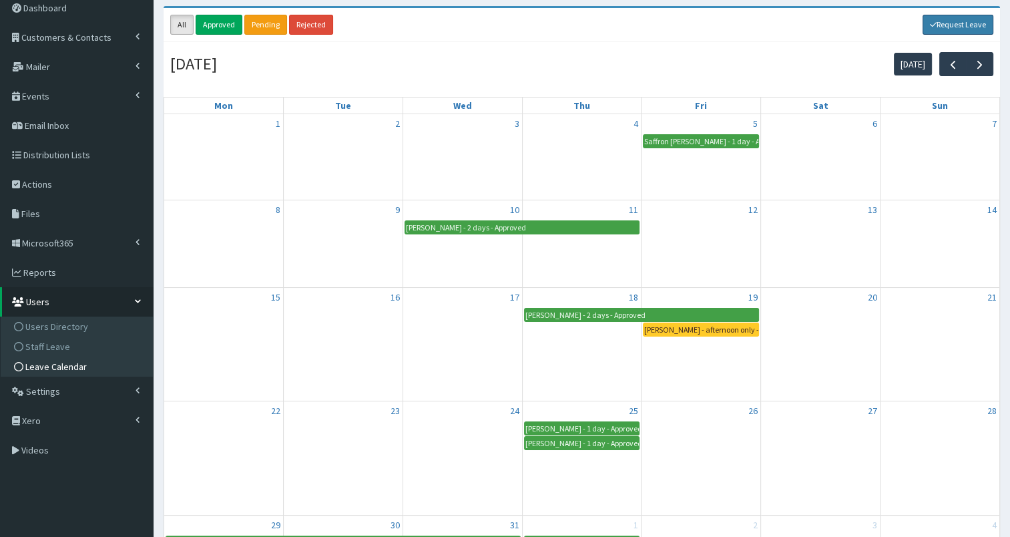
click at [957, 27] on link "Request Leave" at bounding box center [958, 25] width 71 height 20
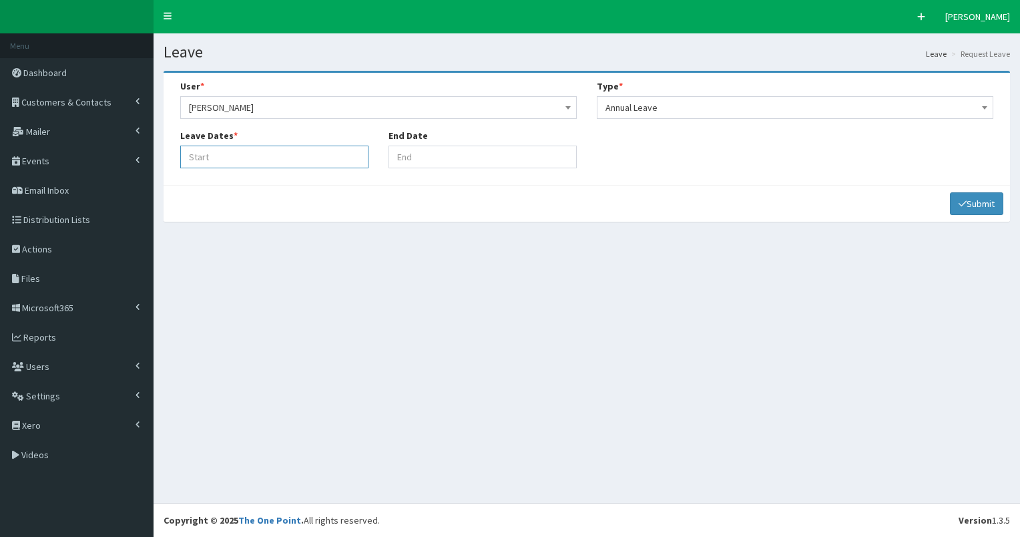
click at [325, 164] on input "Leave Start At" at bounding box center [274, 157] width 188 height 23
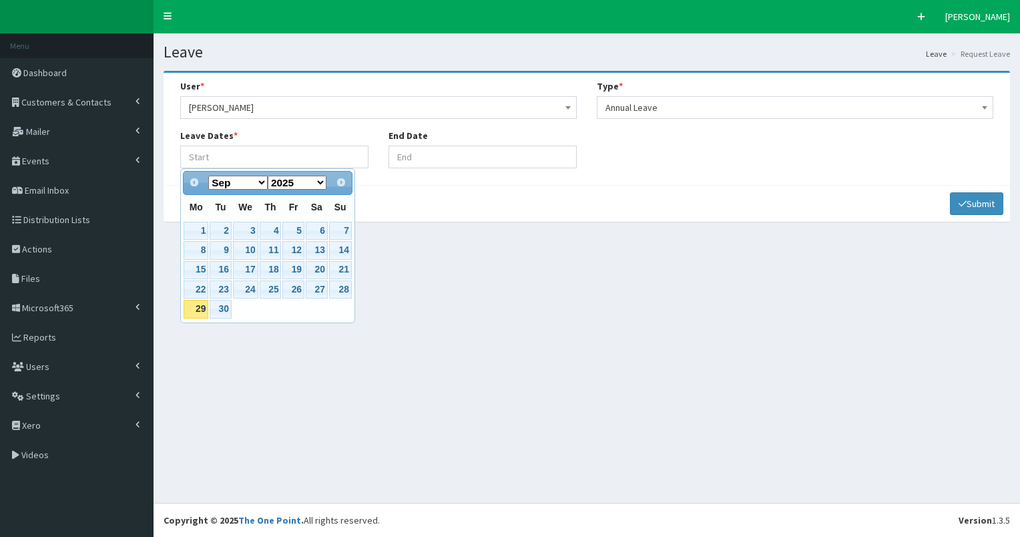
click at [259, 179] on select "Jan Feb Mar Apr May Jun [DATE] Aug Sep Oct Nov Dec" at bounding box center [237, 183] width 59 height 14
click at [244, 286] on link "24" at bounding box center [245, 289] width 25 height 18
type input "[DATE]"
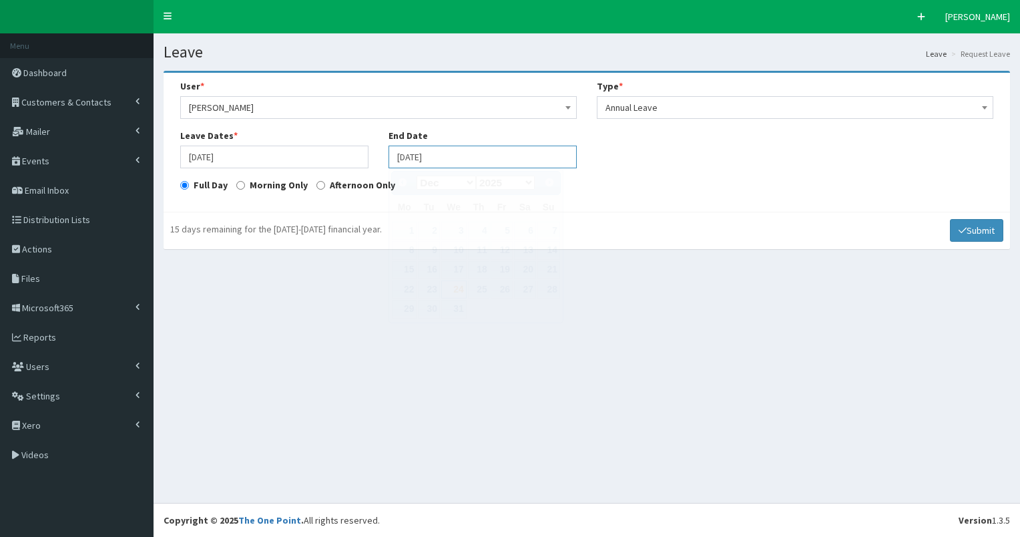
click at [463, 154] on input "[DATE]" at bounding box center [483, 157] width 188 height 23
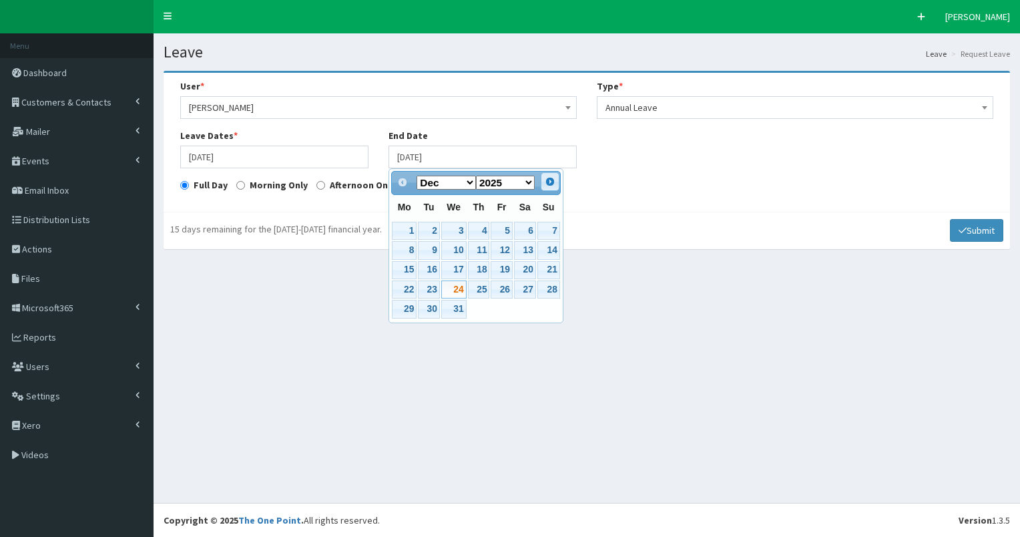
click at [550, 180] on span "Next" at bounding box center [550, 181] width 11 height 11
click at [505, 232] on link "2" at bounding box center [501, 231] width 21 height 18
type input "[DATE]"
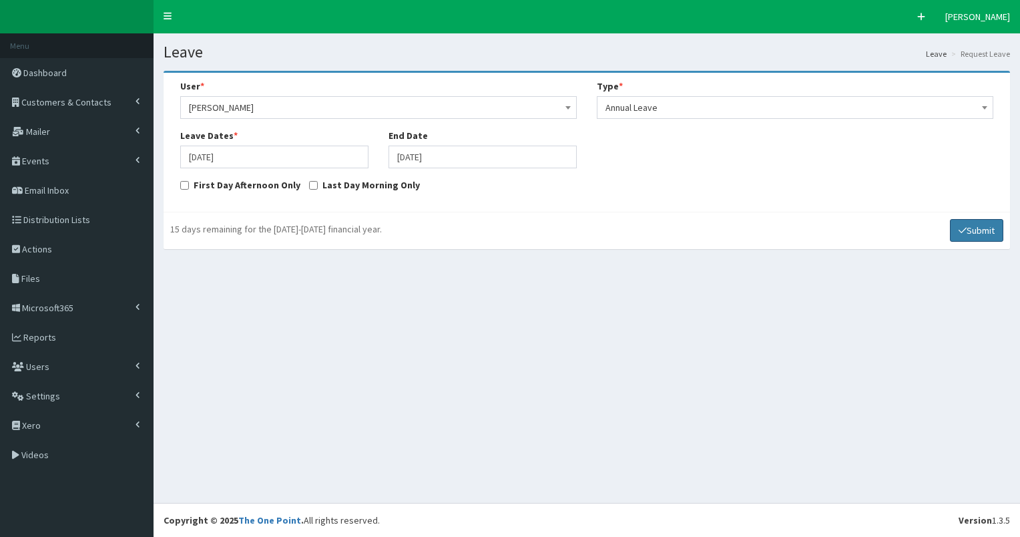
click at [972, 226] on button "Submit" at bounding box center [976, 230] width 53 height 23
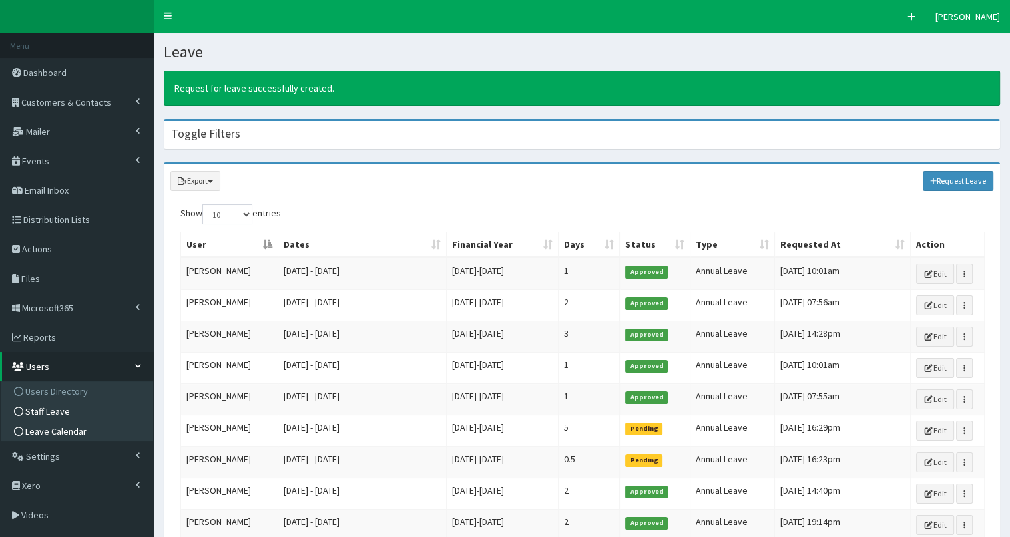
click at [55, 427] on span "Leave Calendar" at bounding box center [55, 431] width 61 height 12
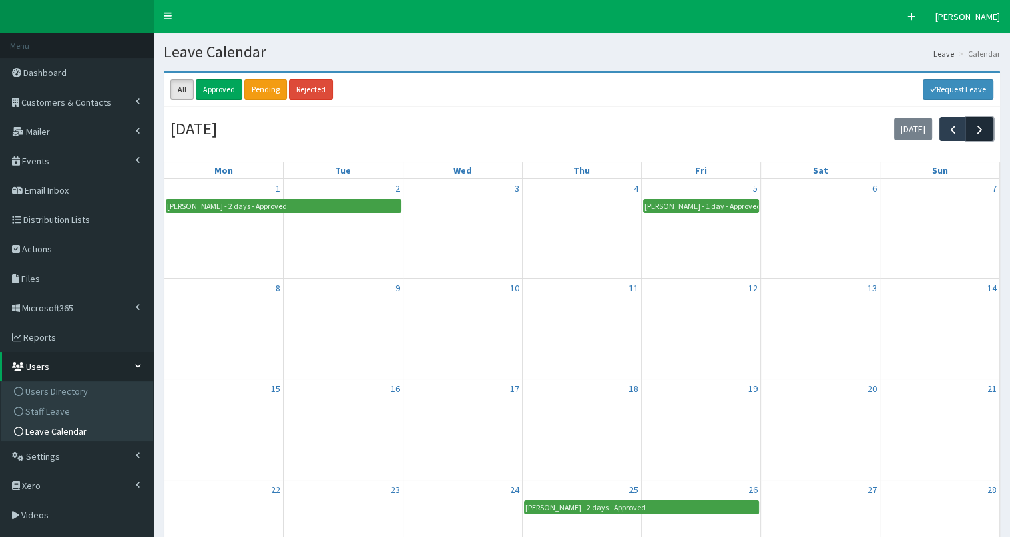
click at [978, 135] on span "button" at bounding box center [980, 129] width 14 height 14
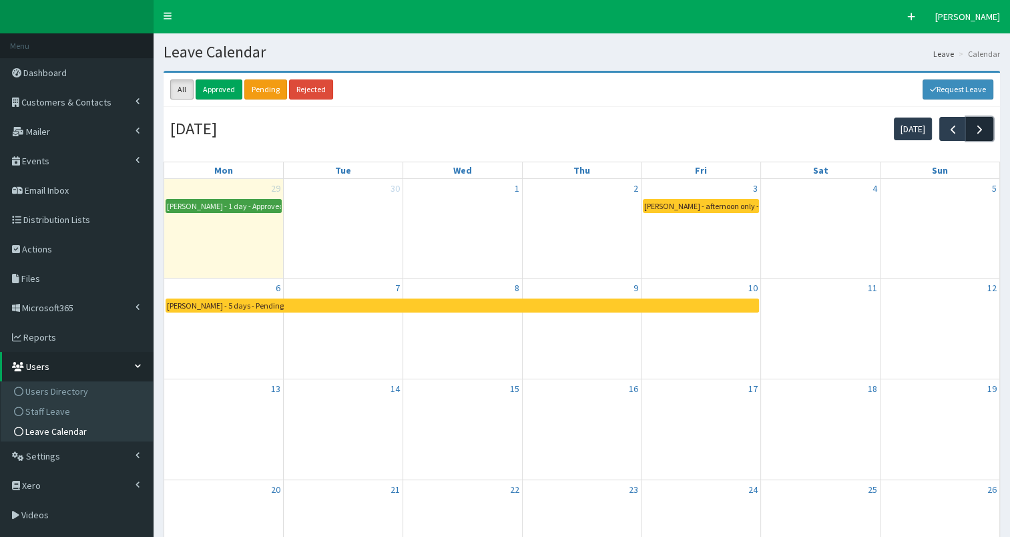
click at [978, 135] on span "button" at bounding box center [980, 129] width 14 height 14
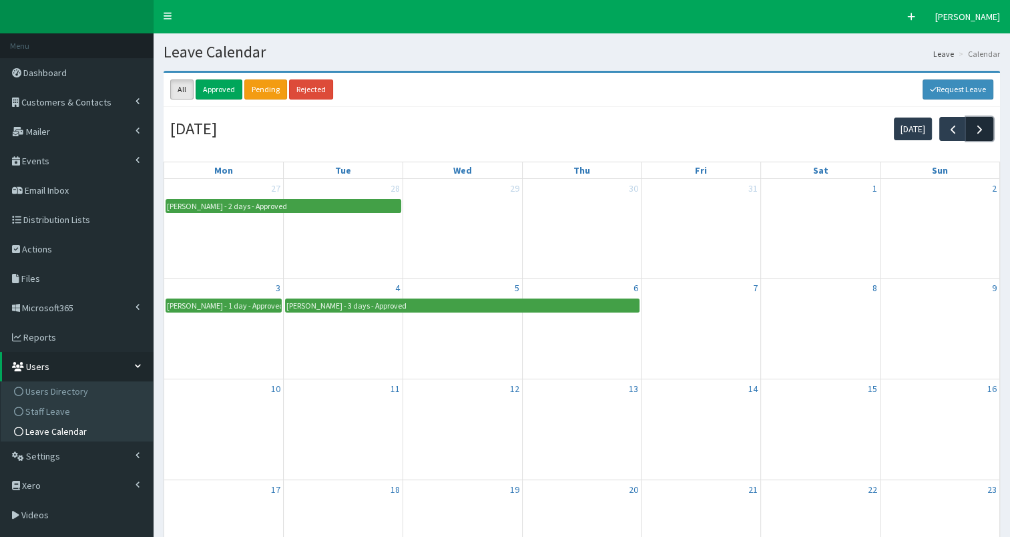
click at [978, 135] on span "button" at bounding box center [980, 129] width 14 height 14
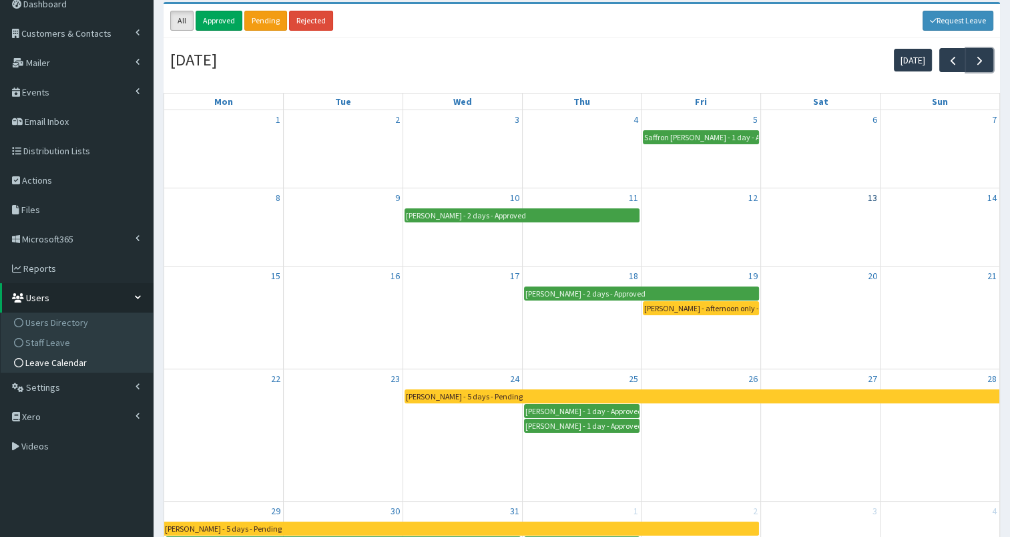
scroll to position [45, 0]
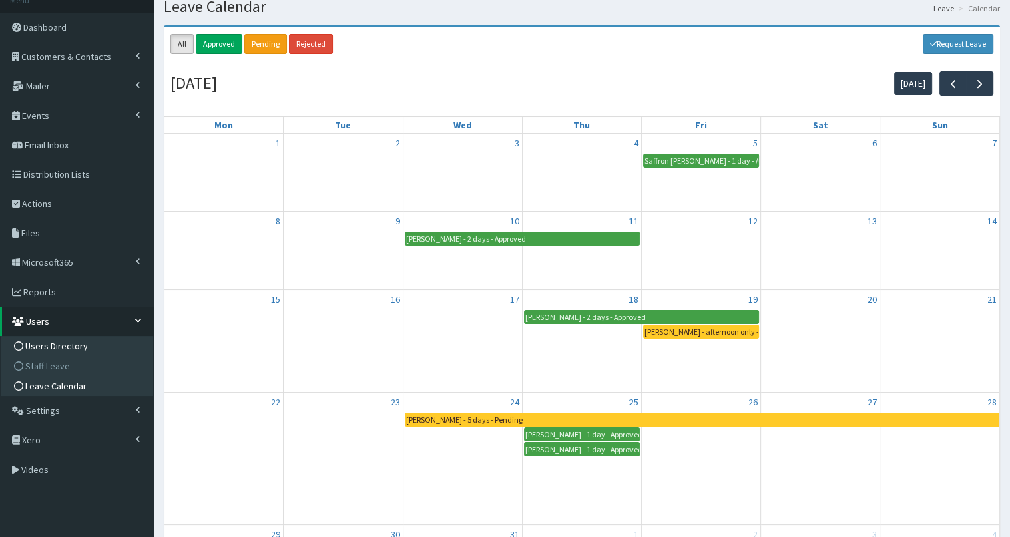
click at [65, 340] on span "Users Directory" at bounding box center [56, 346] width 63 height 12
